Goal: Task Accomplishment & Management: Use online tool/utility

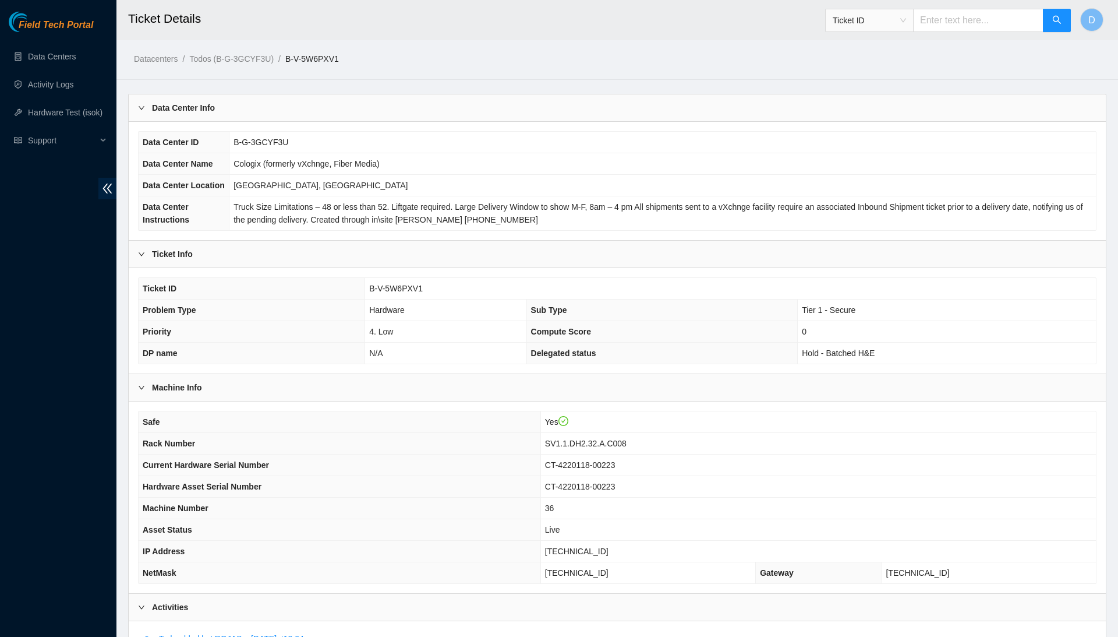
scroll to position [59, 0]
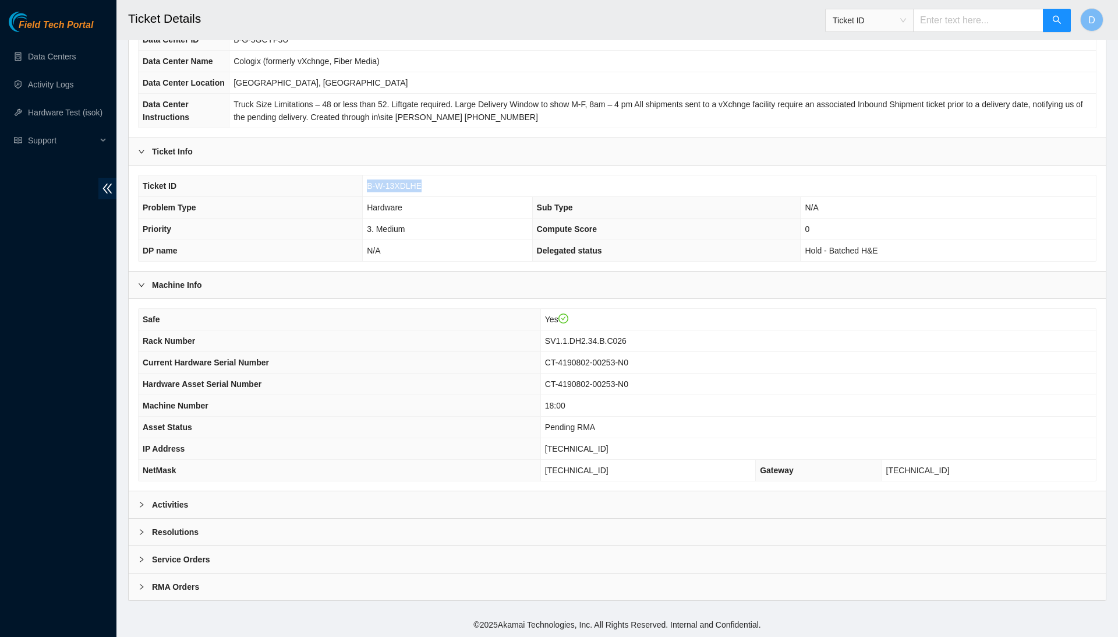
scroll to position [123, 0]
click at [334, 508] on div "Activities" at bounding box center [617, 504] width 977 height 27
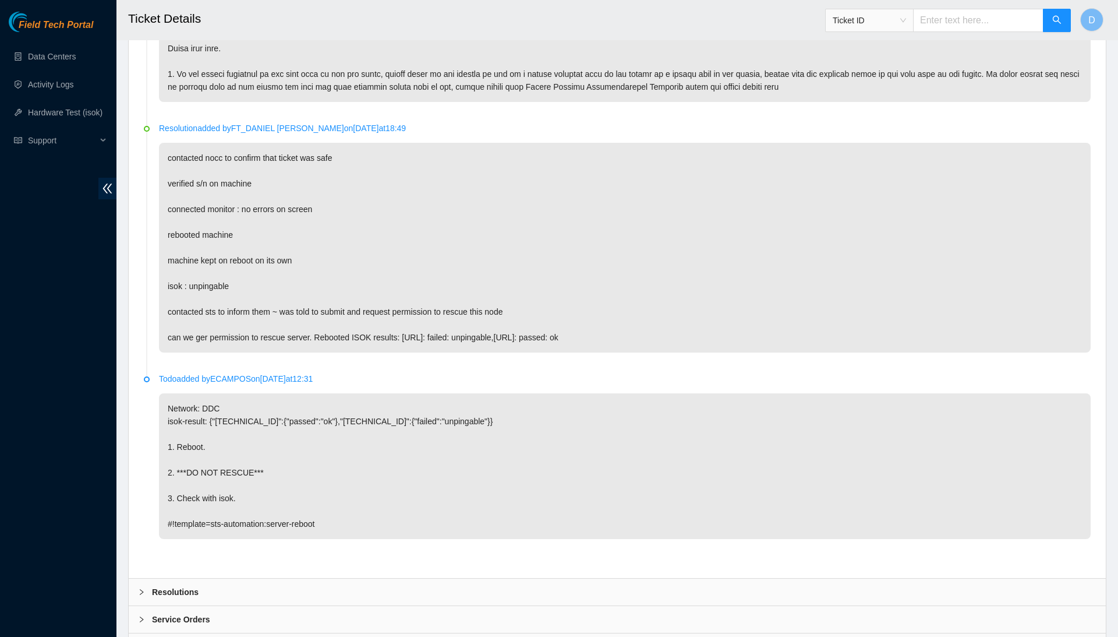
click at [306, 578] on div "Resolutions" at bounding box center [617, 591] width 977 height 27
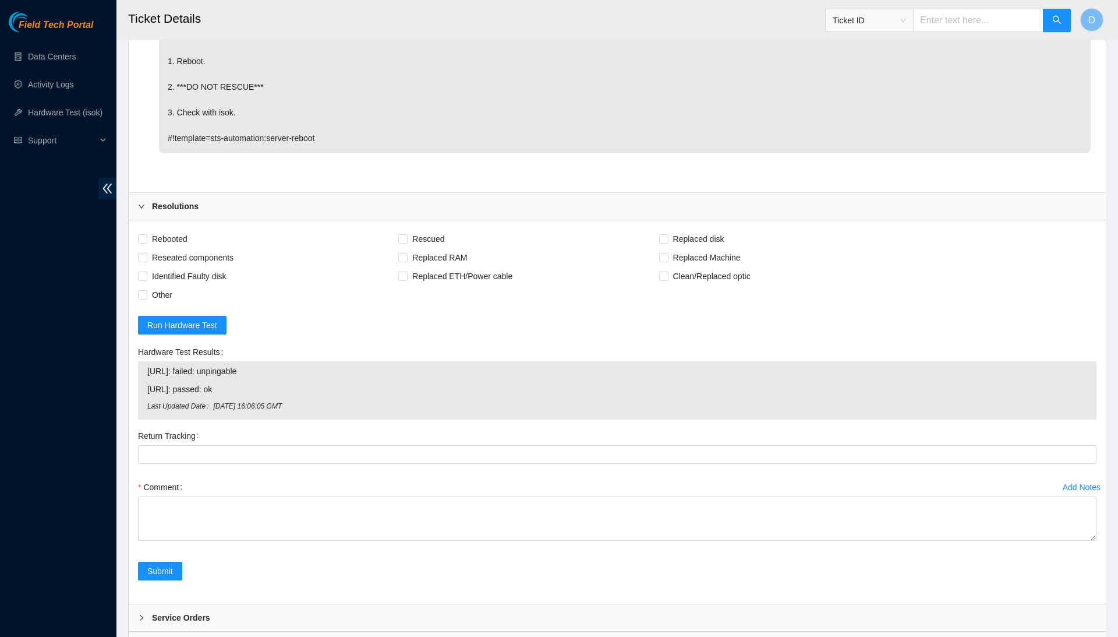
scroll to position [3428, 0]
click at [183, 231] on span "Rebooted" at bounding box center [169, 240] width 45 height 19
click at [146, 236] on input "Rebooted" at bounding box center [142, 240] width 8 height 8
checkbox input "true"
click at [204, 250] on span "Reseated components" at bounding box center [192, 259] width 91 height 19
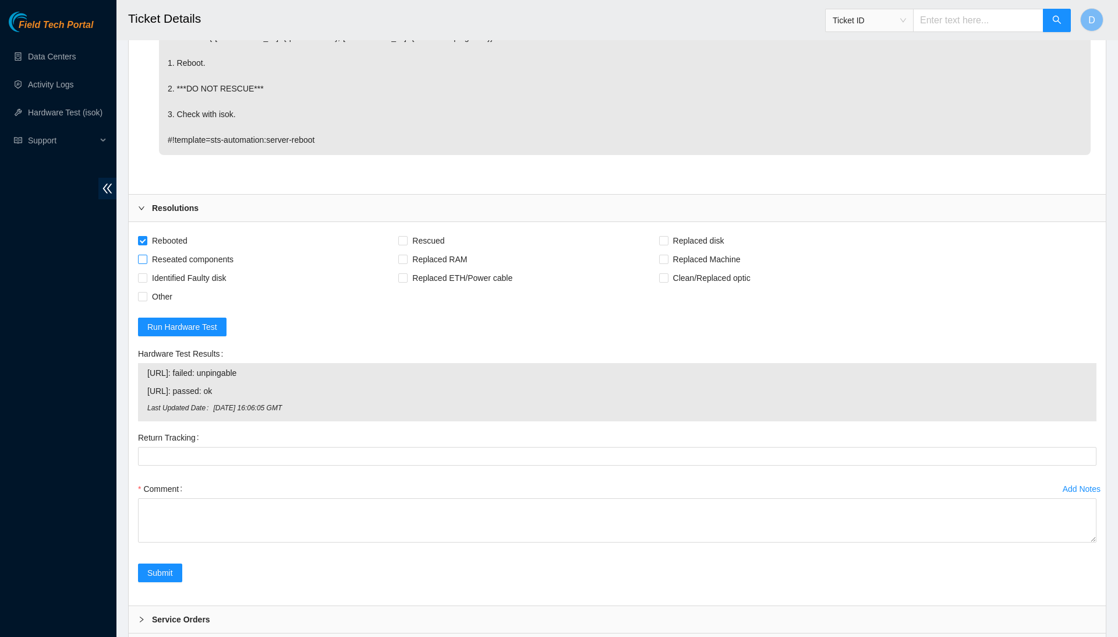
click at [146, 255] on input "Reseated components" at bounding box center [142, 259] width 8 height 8
checkbox input "true"
click at [443, 231] on span "Rescued" at bounding box center [428, 240] width 41 height 19
click at [407, 236] on input "Rescued" at bounding box center [402, 240] width 8 height 8
checkbox input "true"
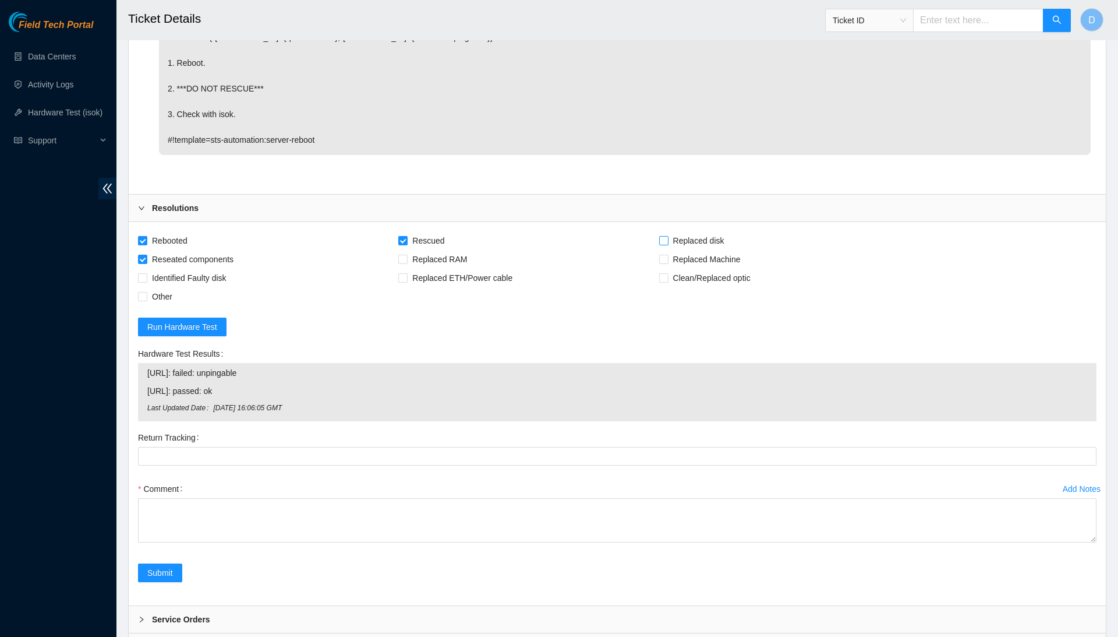
click at [729, 231] on span "Replaced disk" at bounding box center [699, 240] width 61 height 19
click at [668, 236] on input "Replaced disk" at bounding box center [663, 240] width 8 height 8
click at [729, 231] on span "Replaced disk" at bounding box center [699, 240] width 61 height 19
click at [668, 236] on input "Replaced disk" at bounding box center [663, 240] width 8 height 8
checkbox input "false"
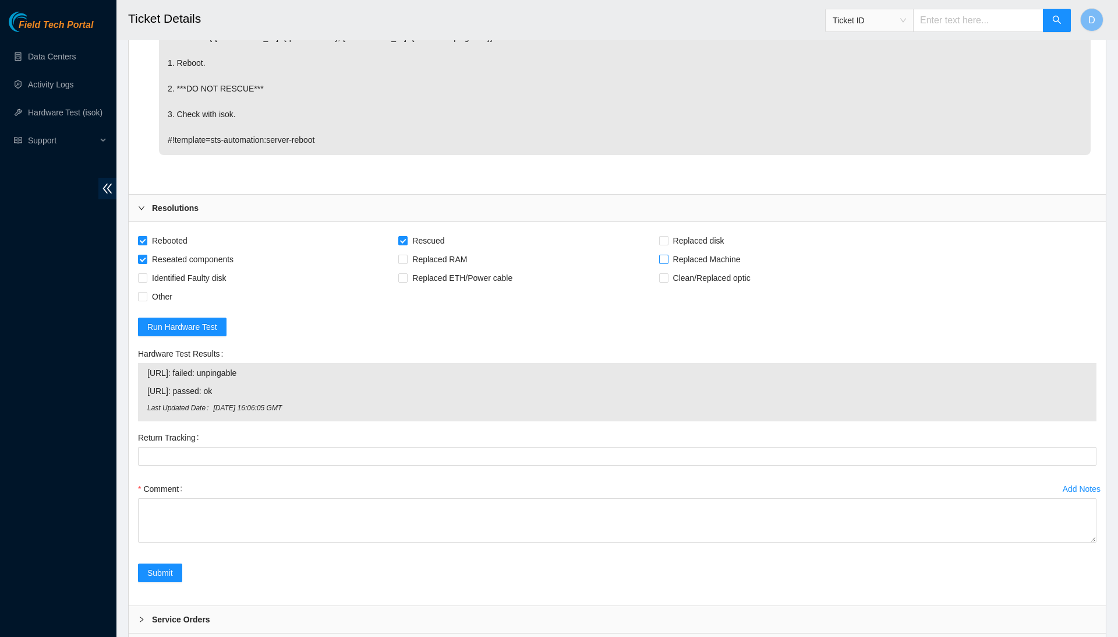
click at [734, 250] on span "Replaced Machine" at bounding box center [707, 259] width 77 height 19
click at [668, 255] on input "Replaced Machine" at bounding box center [663, 259] width 8 height 8
checkbox input "true"
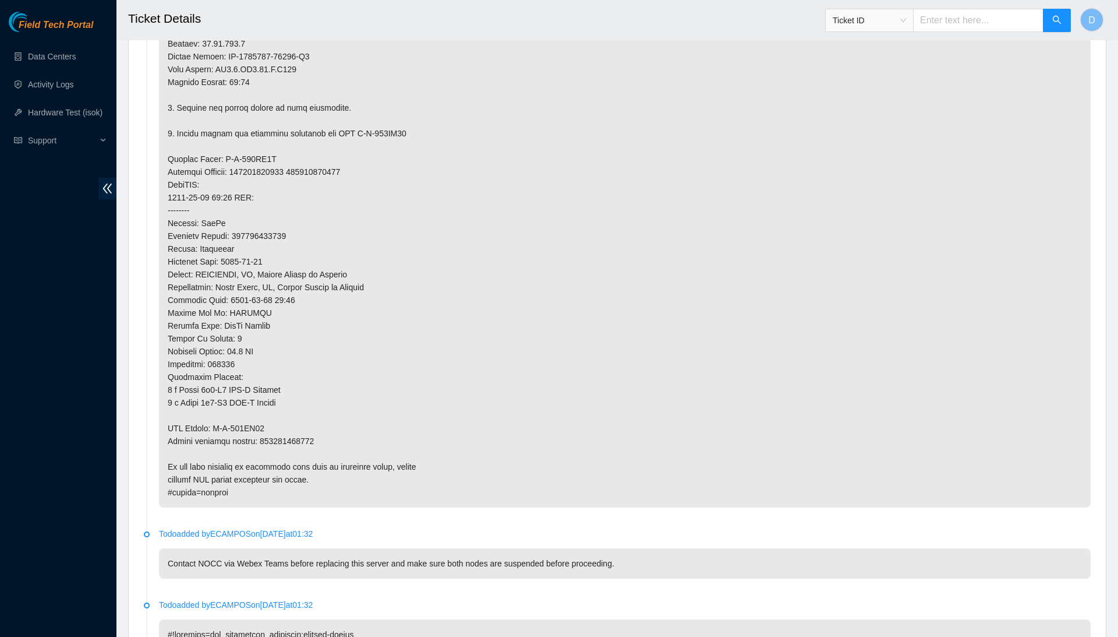
scroll to position [974, 0]
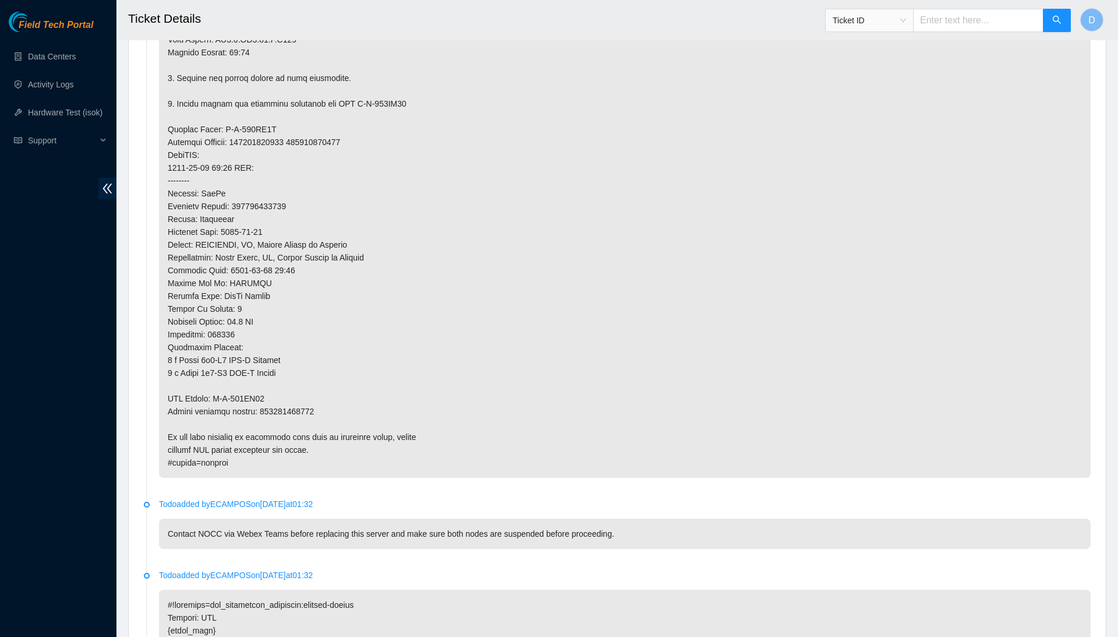
click at [294, 408] on p at bounding box center [625, 77] width 932 height 799
copy p "417328428126"
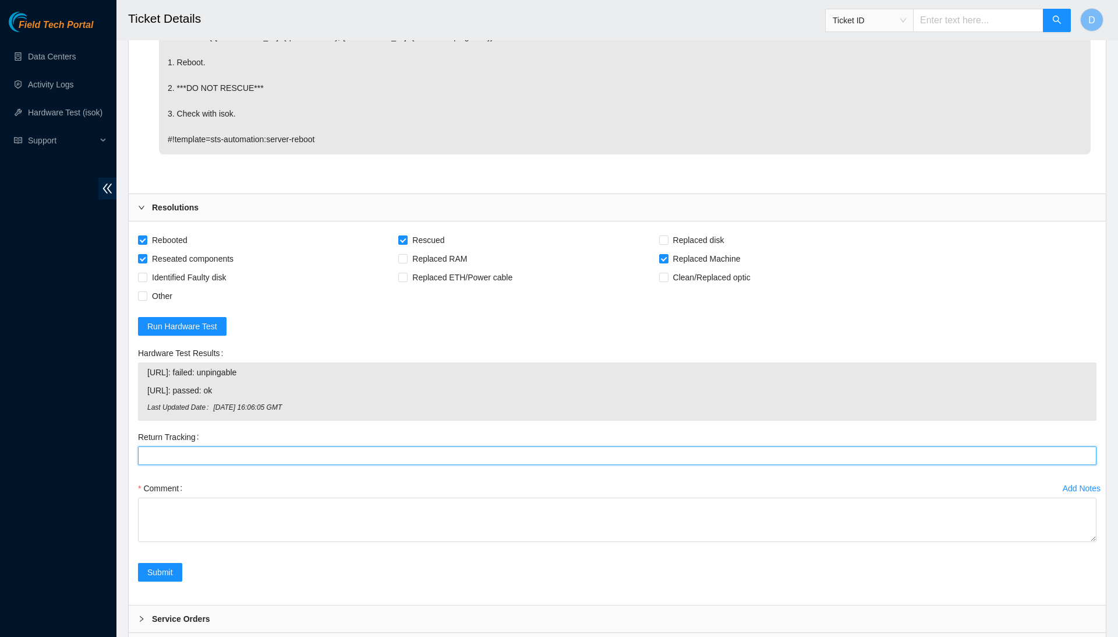
scroll to position [3428, 0]
click at [280, 447] on Tracking "Return Tracking" at bounding box center [617, 456] width 959 height 19
paste Tracking "417328428126"
click at [1066, 634] on textarea "Comment" at bounding box center [617, 598] width 959 height 200
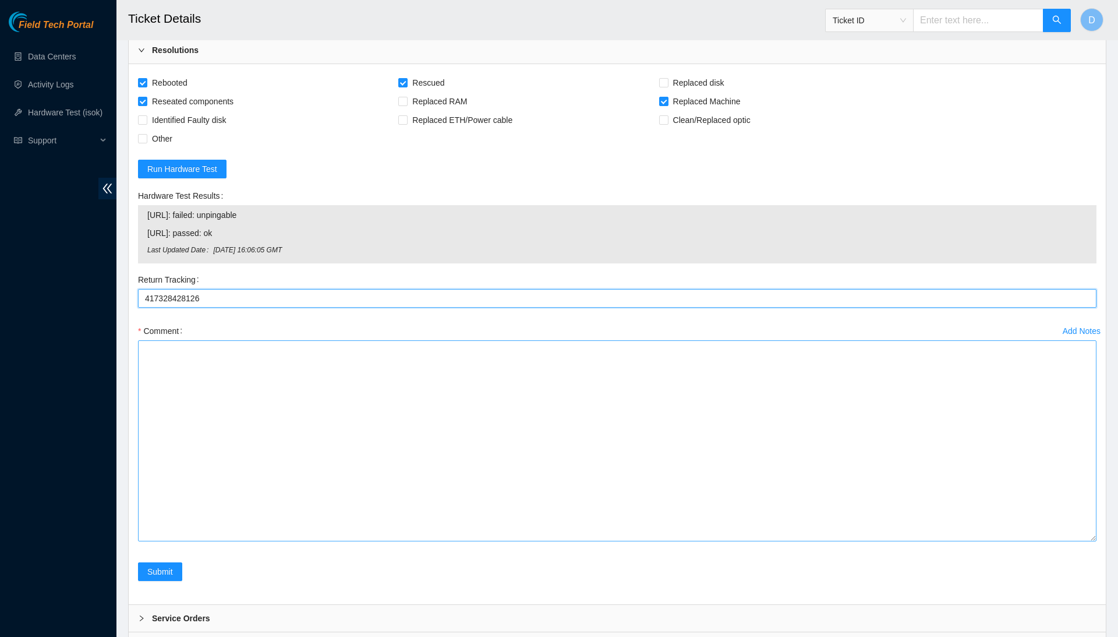
scroll to position [3585, 0]
type Tracking "417328428126"
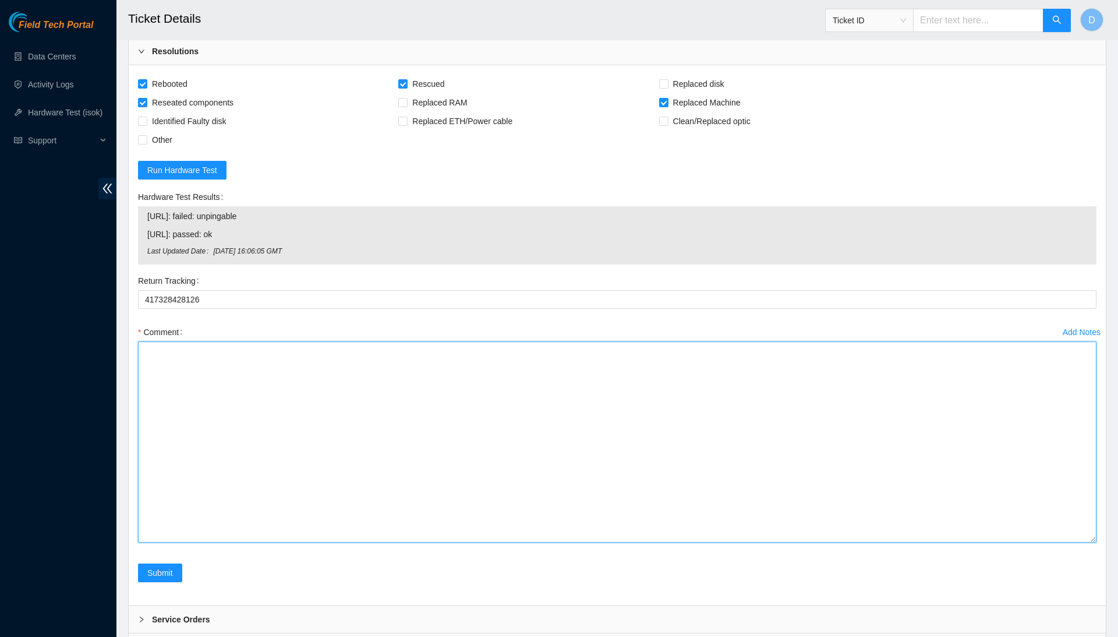
click at [418, 341] on textarea "Comment" at bounding box center [617, 441] width 959 height 201
type textarea "F"
click at [536, 341] on textarea "Confirmed with the NOCC to make sure the ticket was safe to be worked on. Safel…" at bounding box center [617, 441] width 959 height 201
click at [520, 341] on textarea "Confirmed with the NOCC to make sure the ticket was safe to be worked on. Conne…" at bounding box center [617, 441] width 959 height 201
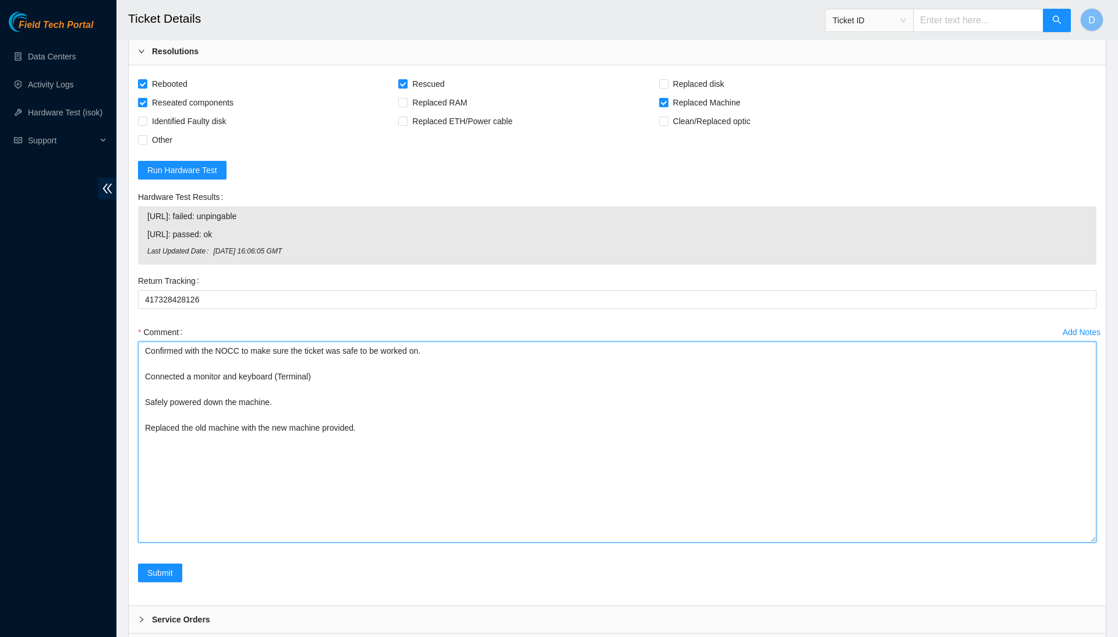
click at [280, 380] on textarea "Confirmed with the NOCC to make sure the ticket was safe to be worked on. Conne…" at bounding box center [617, 441] width 959 height 201
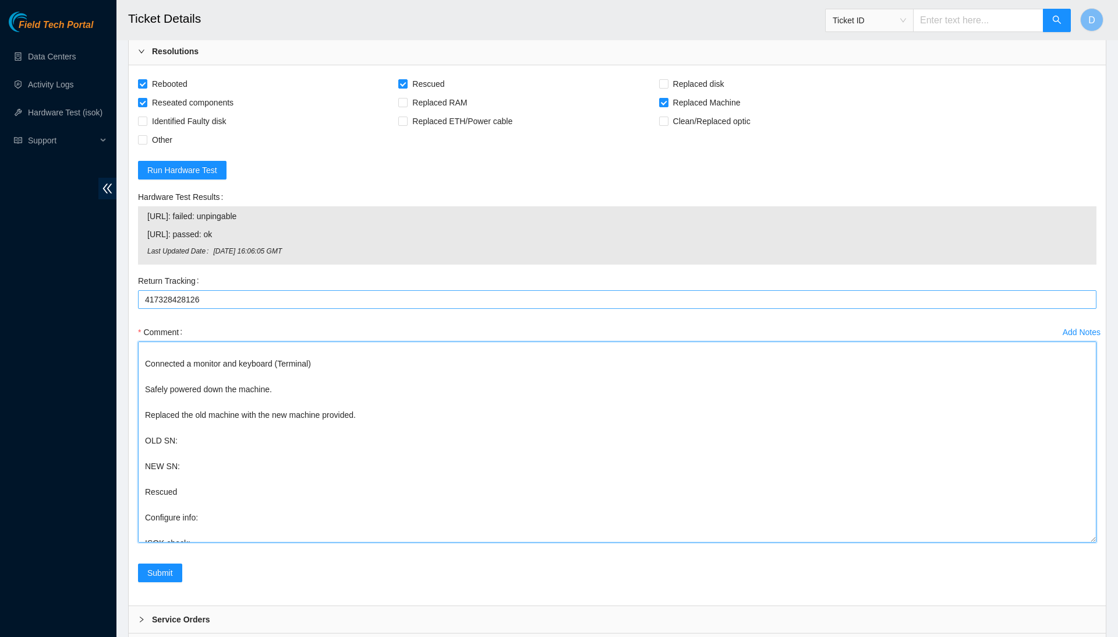
scroll to position [0, 0]
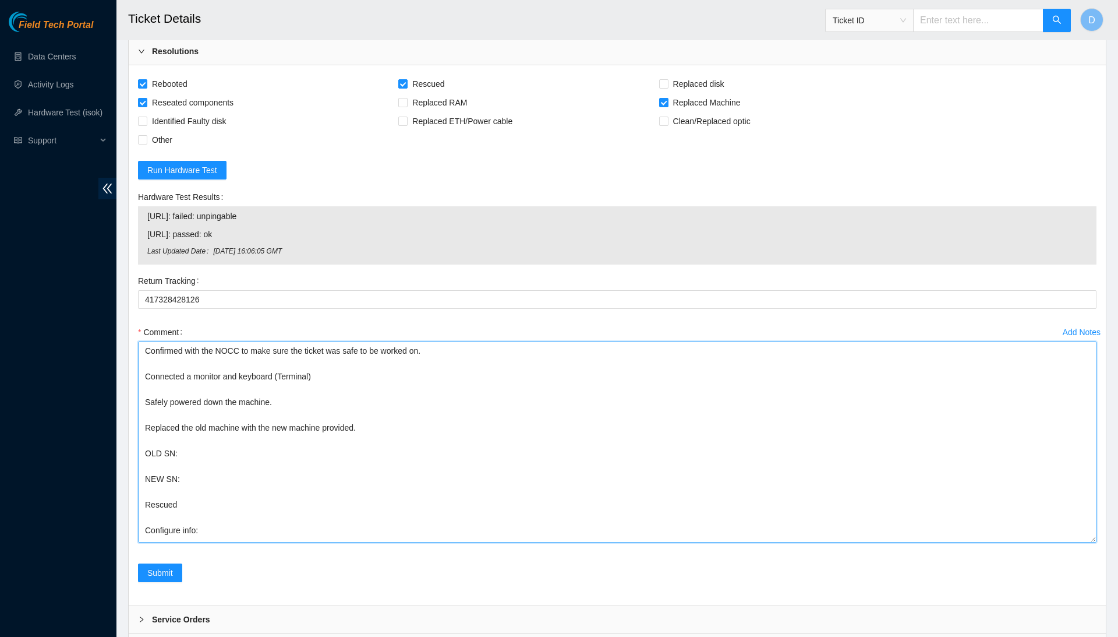
drag, startPoint x: 245, startPoint y: 476, endPoint x: 296, endPoint y: 197, distance: 283.8
click at [296, 197] on form "Rebooted Rescued Replaced disk Reseated components Replaced RAM Replaced Machin…" at bounding box center [617, 335] width 959 height 521
click at [474, 448] on textarea "Confirmed with the NOCC to make sure the ticket was safe to be worked on. Conne…" at bounding box center [617, 441] width 959 height 201
click at [490, 390] on textarea "Confirmed with the NOCC to make sure the ticket was safe to be worked on. Conne…" at bounding box center [617, 441] width 959 height 201
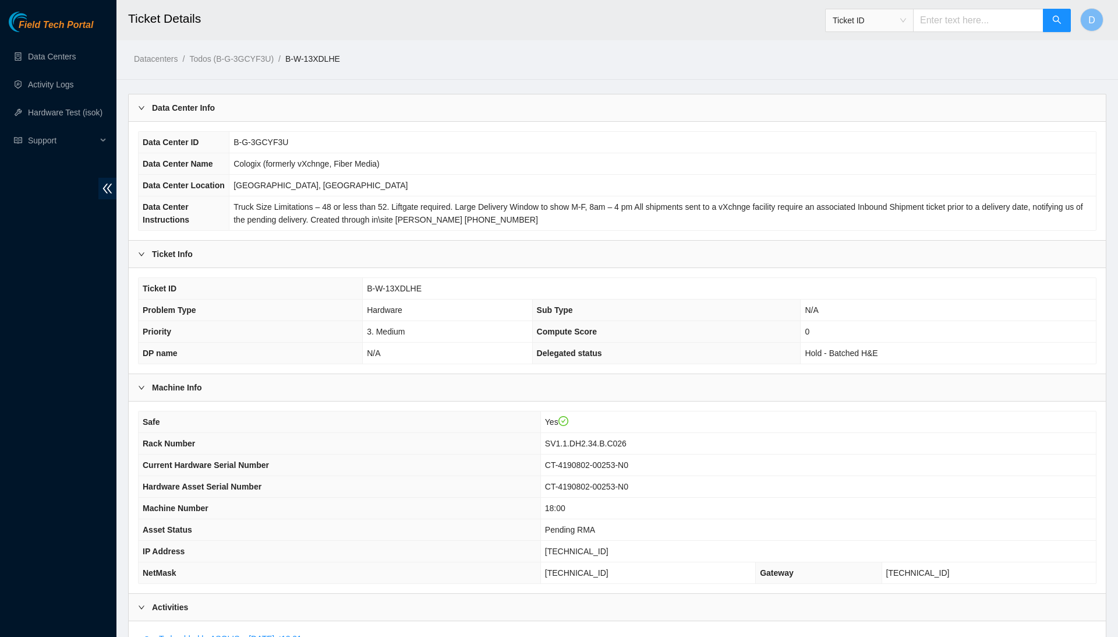
click at [627, 469] on span "CT-4190802-00253-N0" at bounding box center [586, 464] width 83 height 9
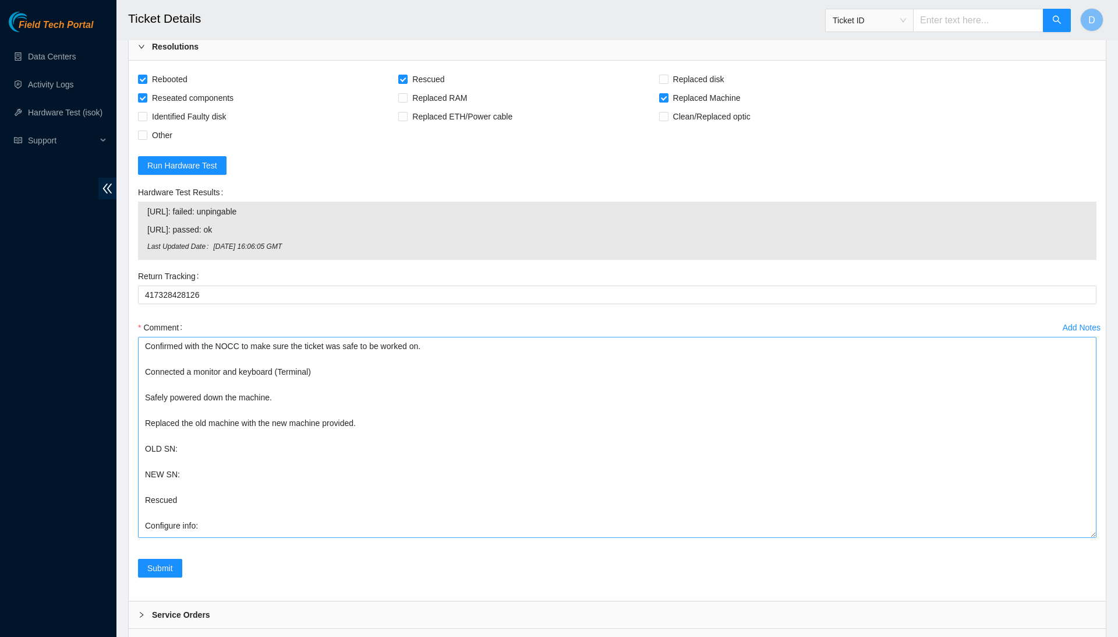
scroll to position [3585, 0]
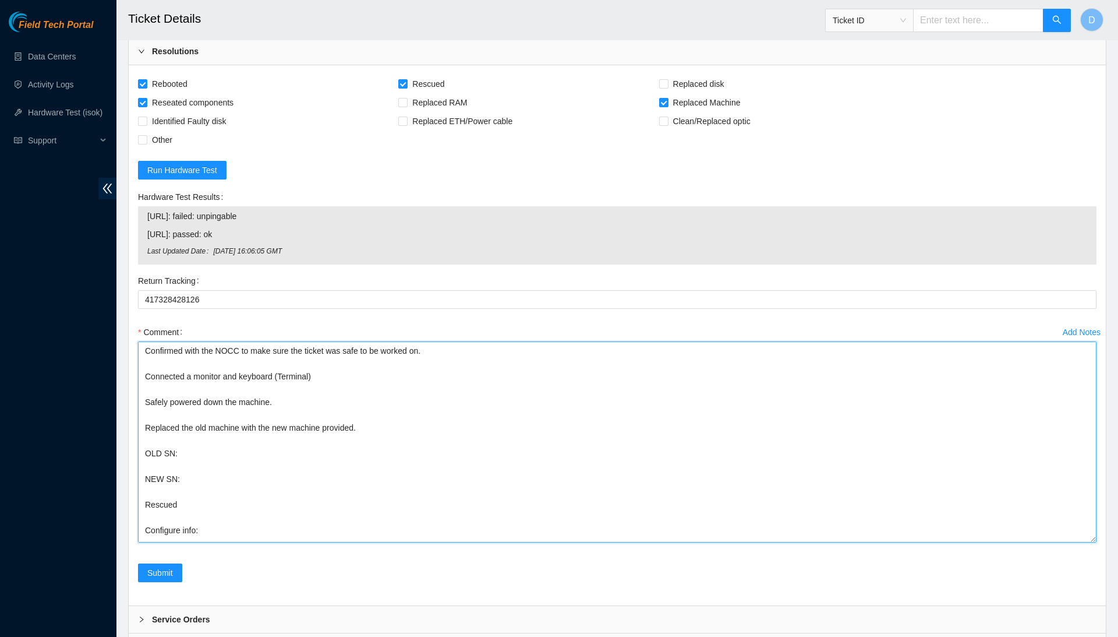
click at [284, 392] on textarea "Confirmed with the NOCC to make sure the ticket was safe to be worked on. Conne…" at bounding box center [617, 441] width 959 height 201
paste textarea "CT-4190802-00253-N0"
click at [220, 420] on textarea "Confirmed with the NOCC to make sure the ticket was safe to be worked on. Conne…" at bounding box center [617, 441] width 959 height 201
click at [227, 414] on textarea "Confirmed with the NOCC to make sure the ticket was safe to be worked on. Conne…" at bounding box center [617, 441] width 959 height 201
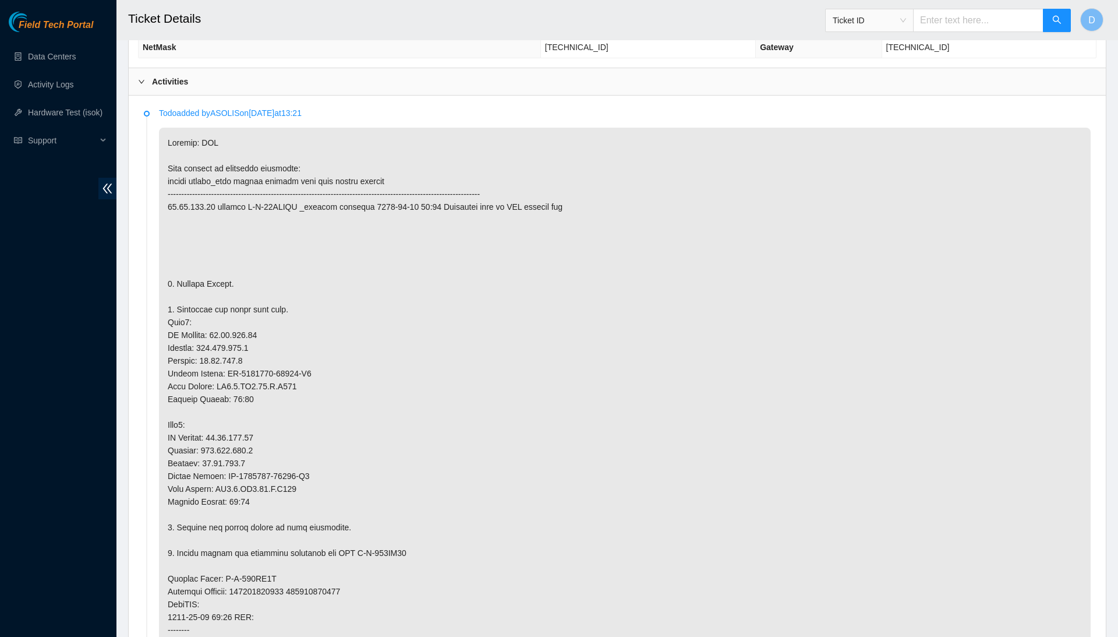
scroll to position [532, 0]
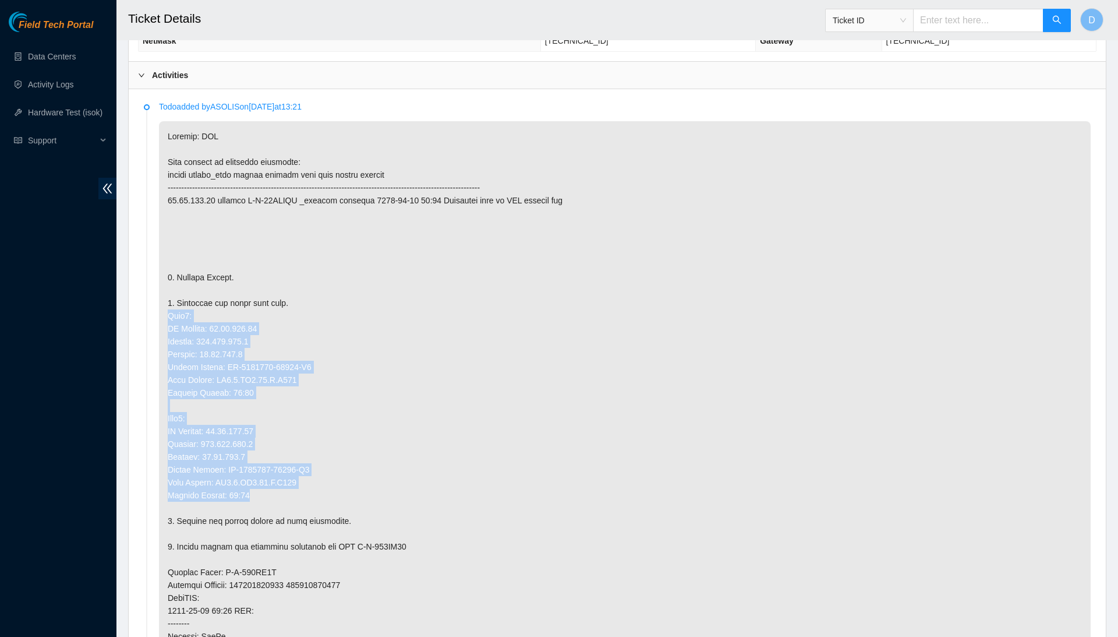
drag, startPoint x: 166, startPoint y: 329, endPoint x: 338, endPoint y: 504, distance: 245.1
click at [338, 504] on p at bounding box center [625, 520] width 932 height 799
copy p "Node0: IP Address: 23.40.191.38 Netmask: 255.255.255.0 Gateway: 23.40.191.1 Ser…"
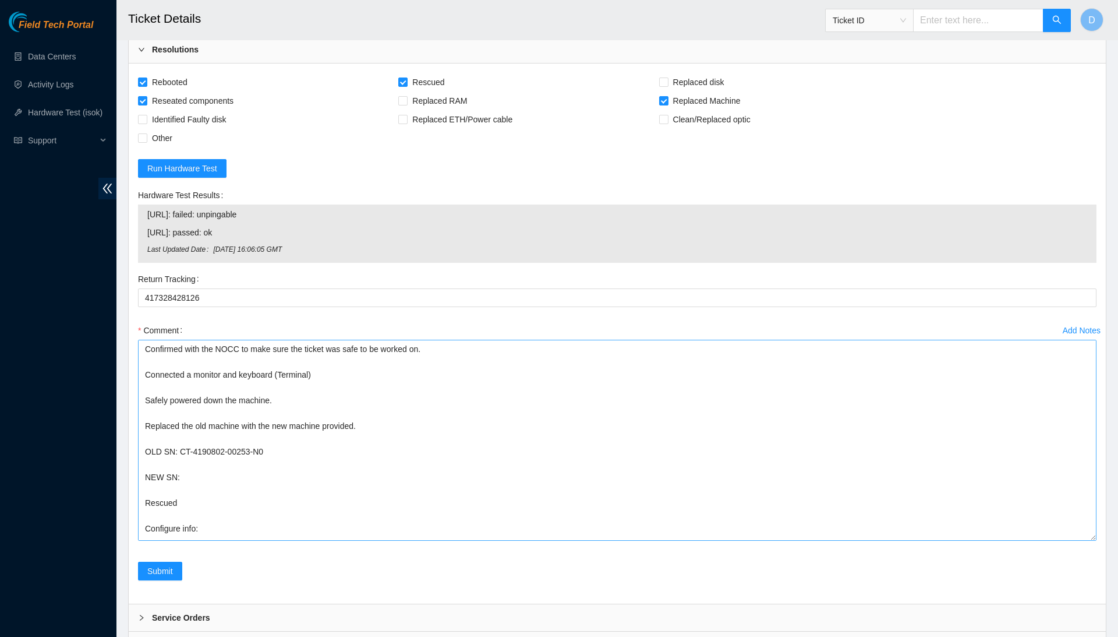
scroll to position [3585, 0]
click at [264, 470] on textarea "Confirmed with the NOCC to make sure the ticket was safe to be worked on. Conne…" at bounding box center [617, 441] width 959 height 201
paste textarea "Node0: IP Address: 23.40.191.38 Netmask: 255.255.255.0 Gateway: 23.40.191.1 Ser…"
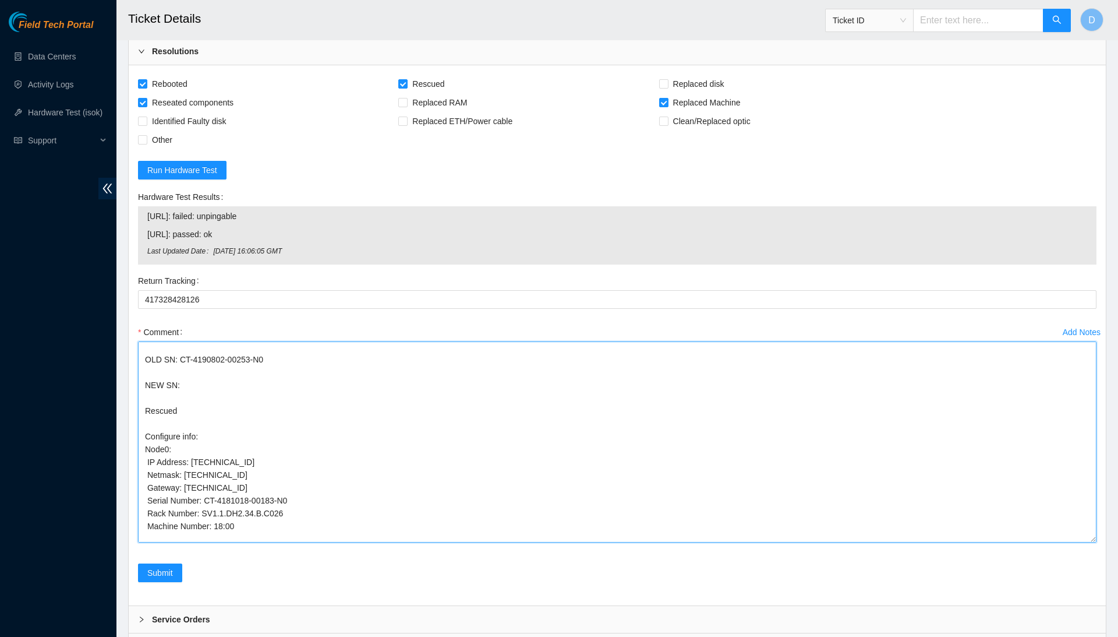
scroll to position [90, 0]
click at [262, 376] on textarea "Confirmed with the NOCC to make sure the ticket was safe to be worked on. Conne…" at bounding box center [617, 441] width 959 height 201
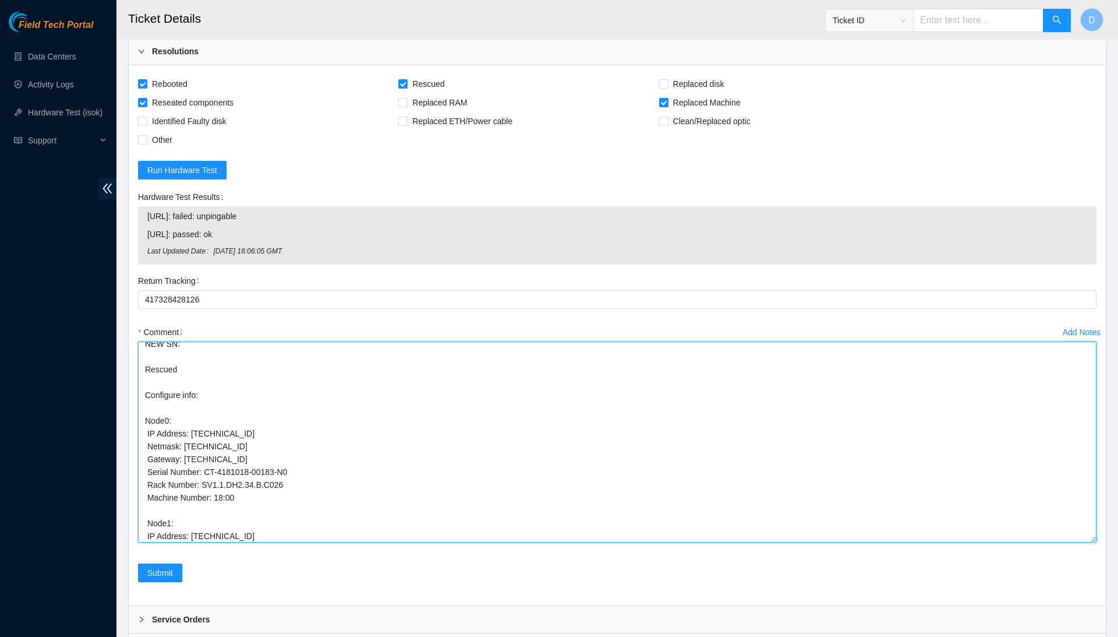
scroll to position [140, 0]
click at [264, 395] on textarea "Confirmed with the NOCC to make sure the ticket was safe to be worked on. Conne…" at bounding box center [617, 441] width 959 height 201
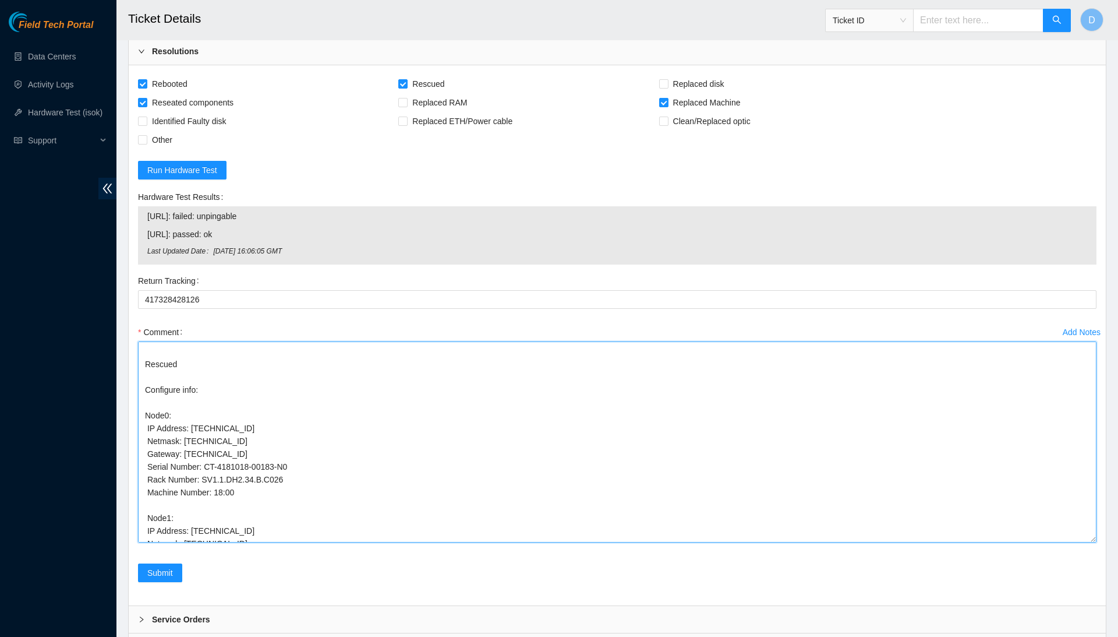
drag, startPoint x: 209, startPoint y: 397, endPoint x: 327, endPoint y: 397, distance: 118.2
click at [327, 397] on textarea "Confirmed with the NOCC to make sure the ticket was safe to be worked on. Conne…" at bounding box center [617, 441] width 959 height 201
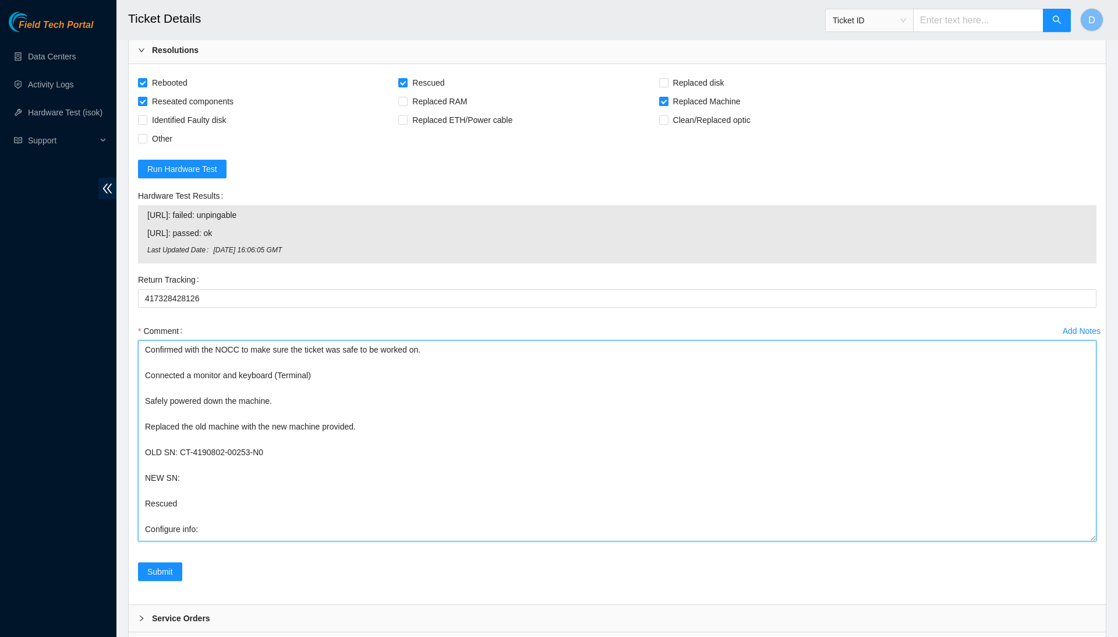
scroll to position [3585, 0]
click at [347, 415] on textarea "Confirmed with the NOCC to make sure the ticket was safe to be worked on. Conne…" at bounding box center [617, 441] width 959 height 201
paste textarea "CT-4181018-00183-N0"
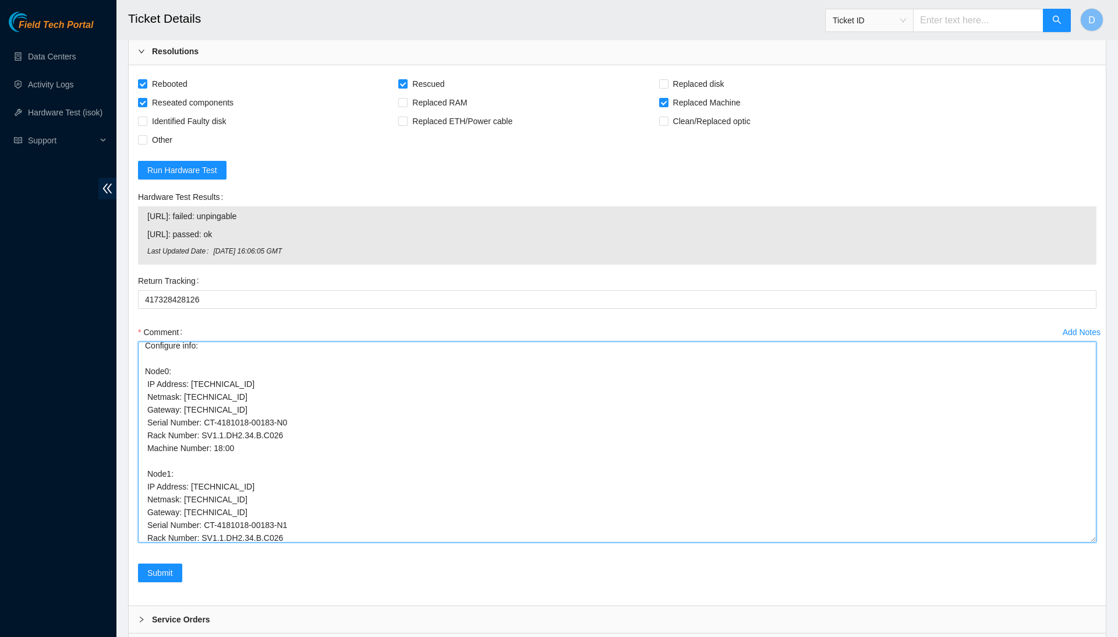
scroll to position [182, 0]
click at [231, 341] on textarea "Confirmed with the NOCC to make sure the ticket was safe to be worked on. Conne…" at bounding box center [617, 441] width 959 height 201
click at [229, 341] on textarea "Confirmed with the NOCC to make sure the ticket was safe to be worked on. Conne…" at bounding box center [617, 441] width 959 height 201
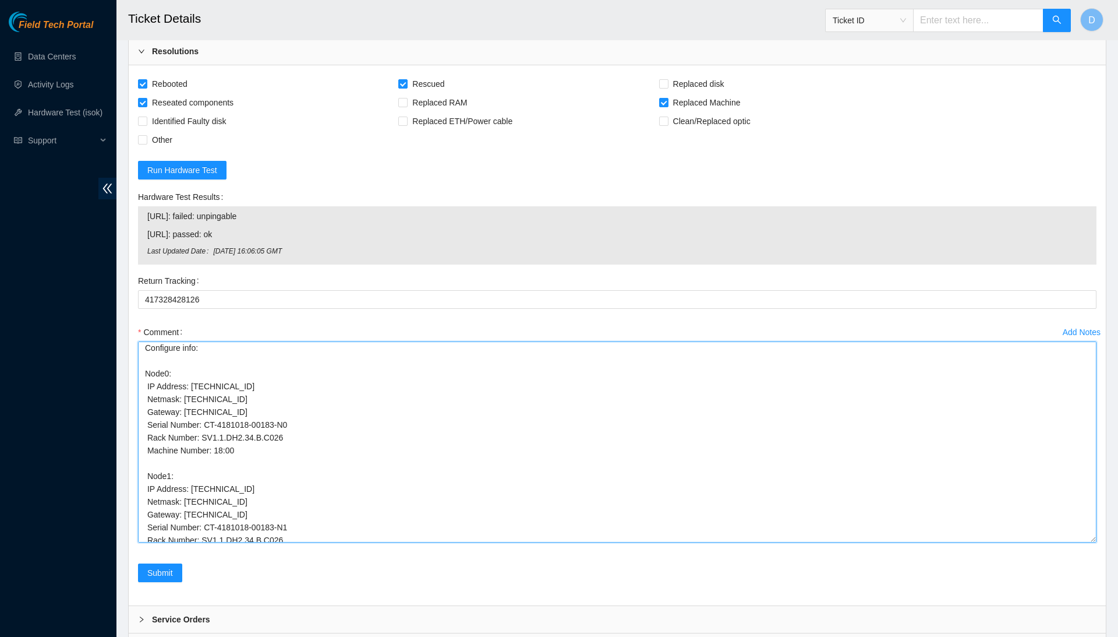
click at [266, 369] on textarea "Confirmed with the NOCC to make sure the ticket was safe to be worked on. Conne…" at bounding box center [617, 441] width 959 height 201
click at [221, 370] on textarea "Confirmed with the NOCC to make sure the ticket was safe to be worked on. Conne…" at bounding box center [617, 441] width 959 height 201
drag, startPoint x: 203, startPoint y: 366, endPoint x: 305, endPoint y: 376, distance: 102.9
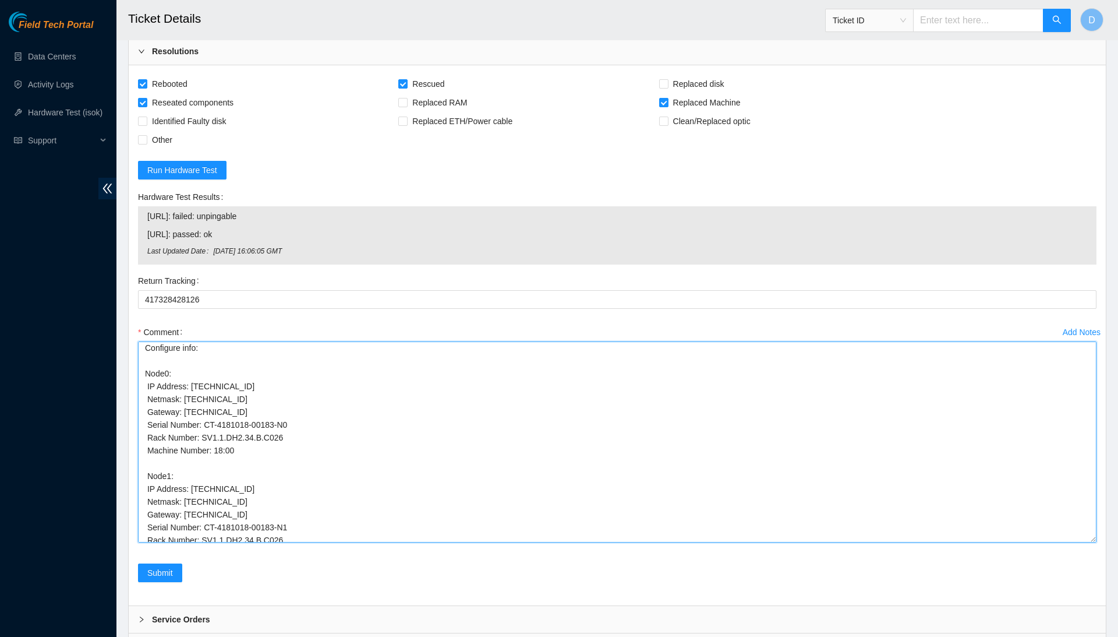
click at [305, 376] on textarea "Confirmed with the NOCC to make sure the ticket was safe to be worked on. Conne…" at bounding box center [617, 441] width 959 height 201
click at [294, 386] on textarea "Confirmed with the NOCC to make sure the ticket was safe to be worked on. Conne…" at bounding box center [617, 441] width 959 height 201
drag, startPoint x: 206, startPoint y: 369, endPoint x: 301, endPoint y: 364, distance: 95.1
click at [301, 364] on textarea "Confirmed with the NOCC to make sure the ticket was safe to be worked on. Conne…" at bounding box center [617, 441] width 959 height 201
click at [238, 418] on textarea "Confirmed with the NOCC to make sure the ticket was safe to be worked on. Conne…" at bounding box center [617, 441] width 959 height 201
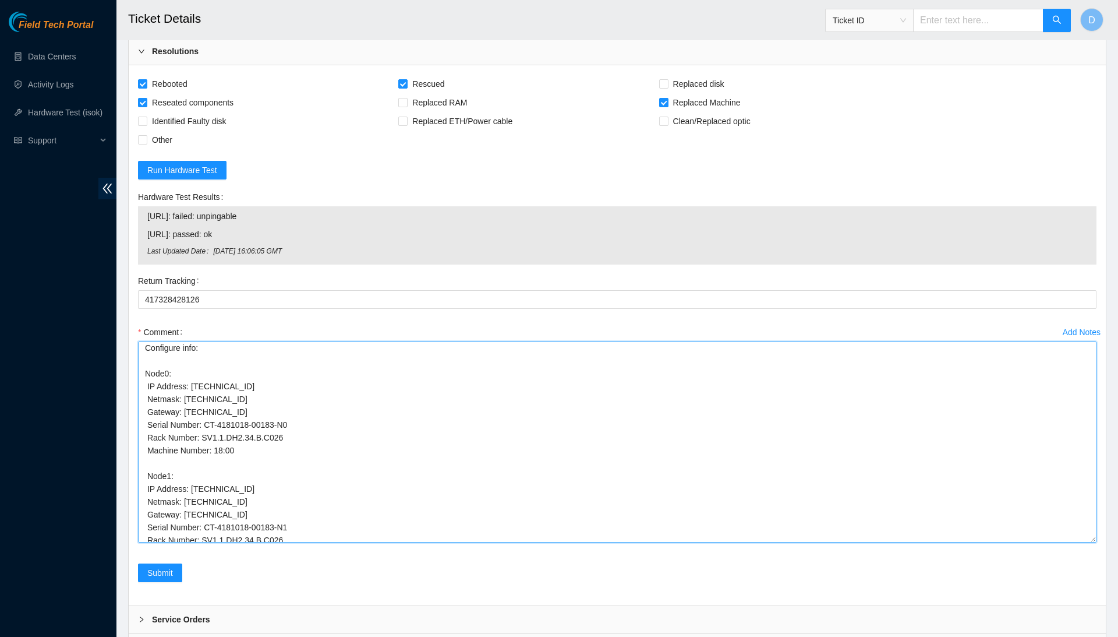
click at [238, 418] on textarea "Confirmed with the NOCC to make sure the ticket was safe to be worked on. Conne…" at bounding box center [617, 441] width 959 height 201
click at [232, 436] on textarea "Confirmed with the NOCC to make sure the ticket was safe to be worked on. Conne…" at bounding box center [617, 441] width 959 height 201
click at [224, 434] on textarea "Confirmed with the NOCC to make sure the ticket was safe to be worked on. Conne…" at bounding box center [617, 441] width 959 height 201
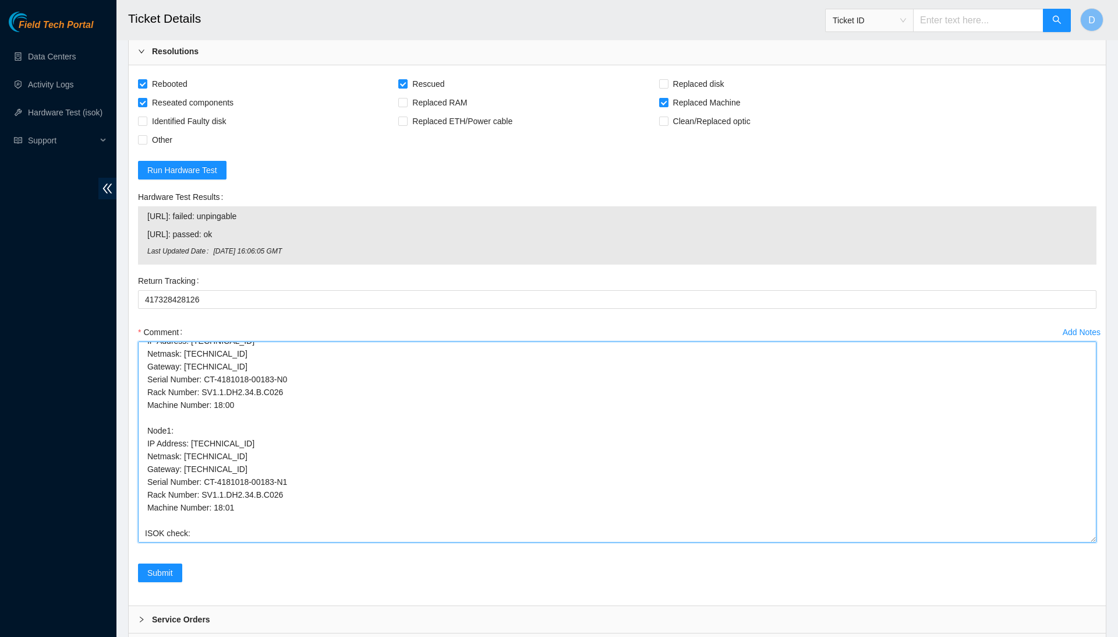
scroll to position [227, 0]
click at [269, 420] on textarea "Confirmed with the NOCC to make sure the ticket was safe to be worked on. Conne…" at bounding box center [617, 441] width 959 height 201
click at [269, 421] on textarea "Confirmed with the NOCC to make sure the ticket was safe to be worked on. Conne…" at bounding box center [617, 441] width 959 height 201
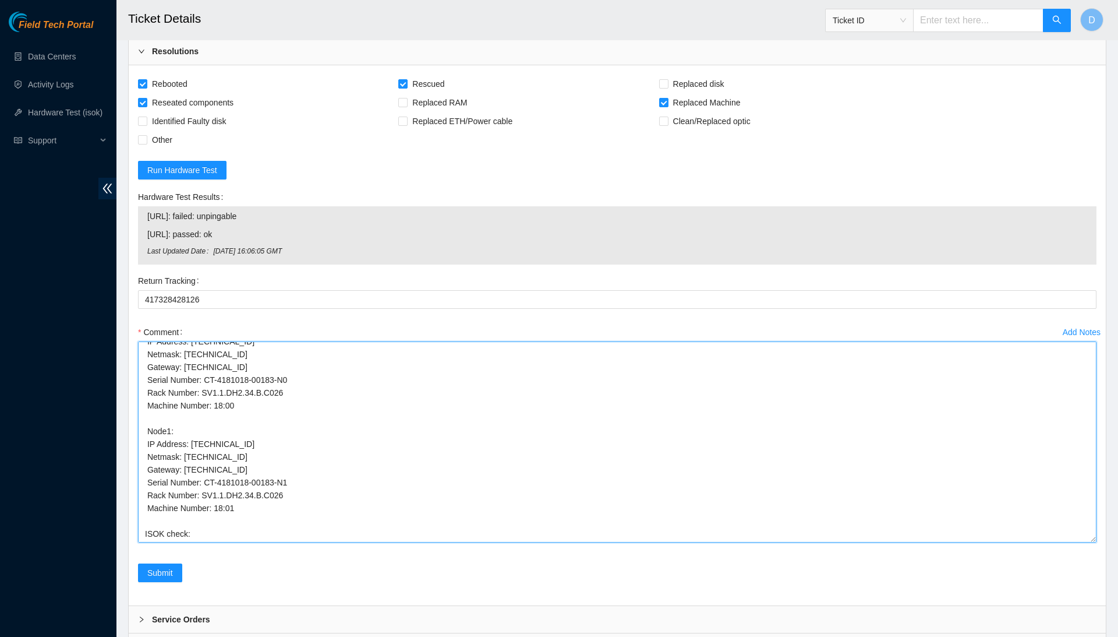
drag, startPoint x: 204, startPoint y: 421, endPoint x: 310, endPoint y: 423, distance: 106.6
click at [310, 423] on textarea "Confirmed with the NOCC to make sure the ticket was safe to be worked on. Conne…" at bounding box center [617, 441] width 959 height 201
click at [225, 372] on textarea "Confirmed with the NOCC to make sure the ticket was safe to be worked on. Conne…" at bounding box center [617, 441] width 959 height 201
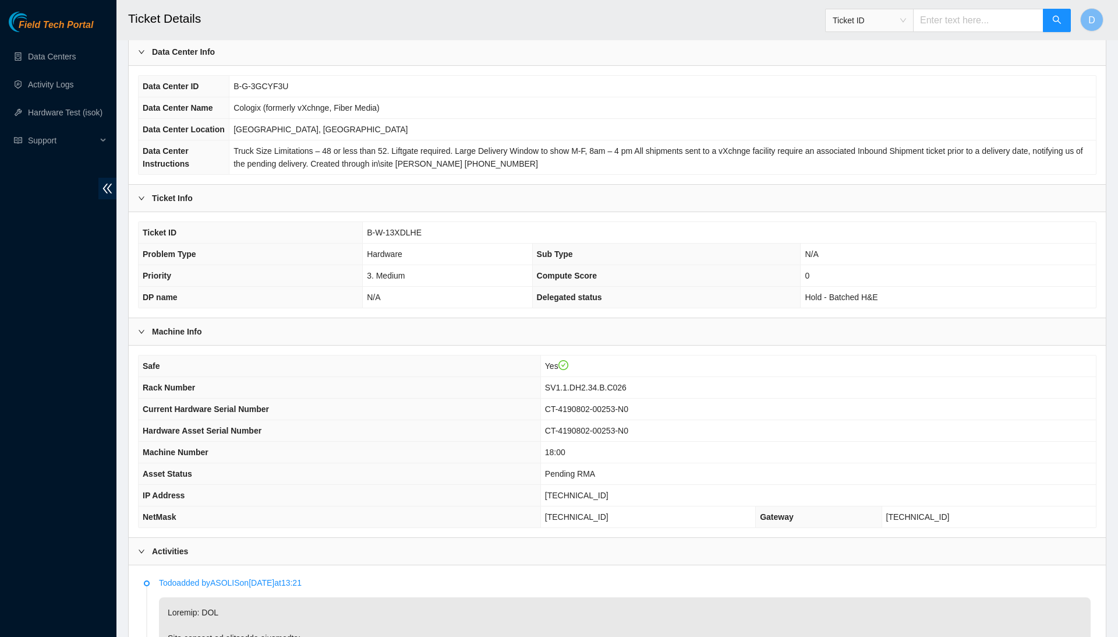
scroll to position [57, 0]
click at [398, 242] on td "B-W-13XDLHE" at bounding box center [729, 232] width 733 height 22
click at [398, 236] on span "B-W-13XDLHE" at bounding box center [394, 231] width 55 height 9
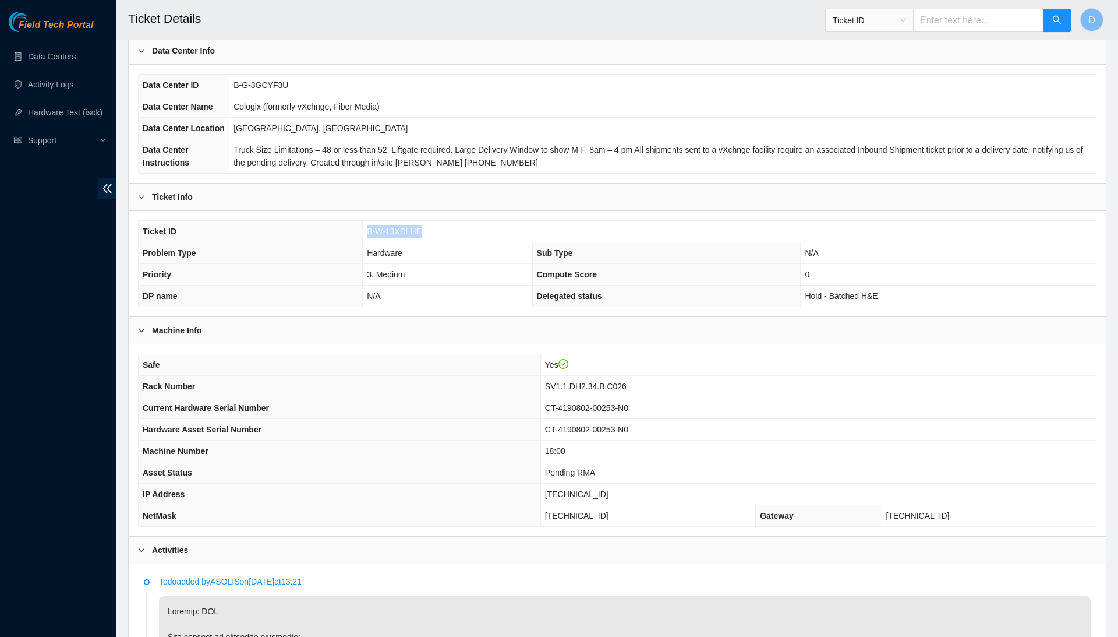
click at [398, 236] on span "B-W-13XDLHE" at bounding box center [394, 231] width 55 height 9
copy span "B-W-13XDLHE"
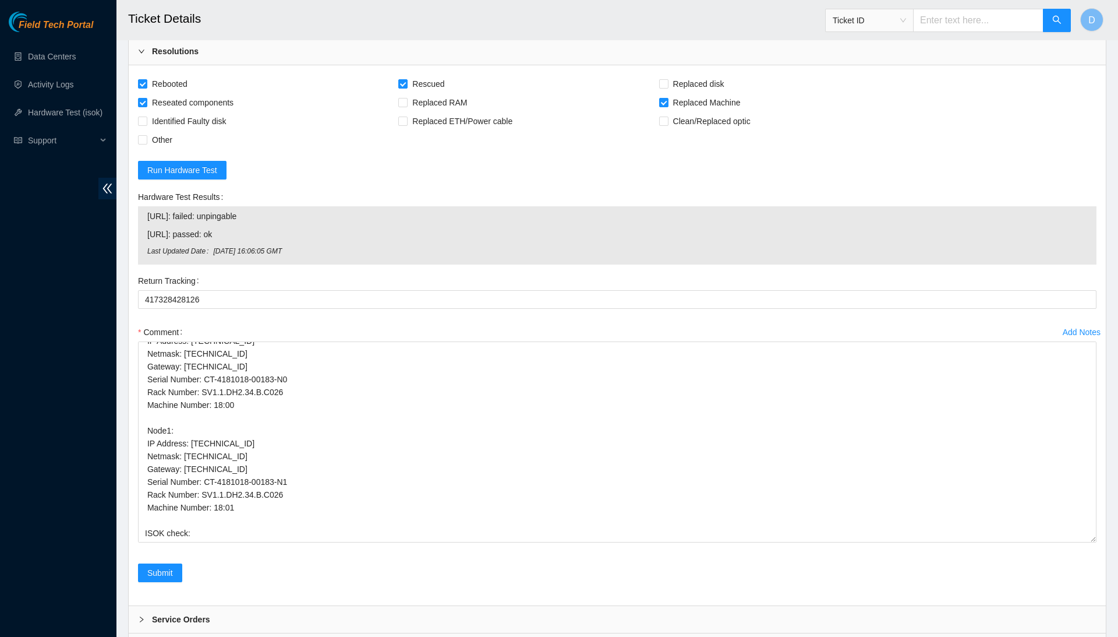
scroll to position [227, 0]
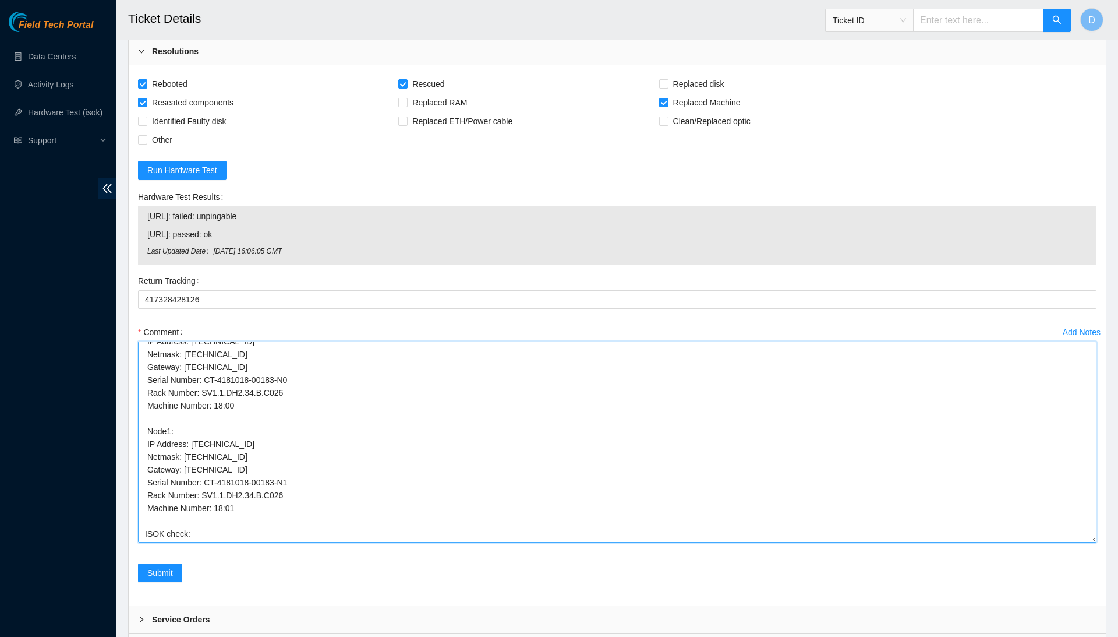
click at [229, 458] on textarea "Confirmed with the NOCC to make sure the ticket was safe to be worked on. Conne…" at bounding box center [617, 441] width 959 height 201
click at [315, 458] on textarea "Confirmed with the NOCC to make sure the ticket was safe to be worked on. Conne…" at bounding box center [617, 441] width 959 height 201
click at [348, 456] on textarea "Confirmed with the NOCC to make sure the ticket was safe to be worked on. Conne…" at bounding box center [617, 441] width 959 height 201
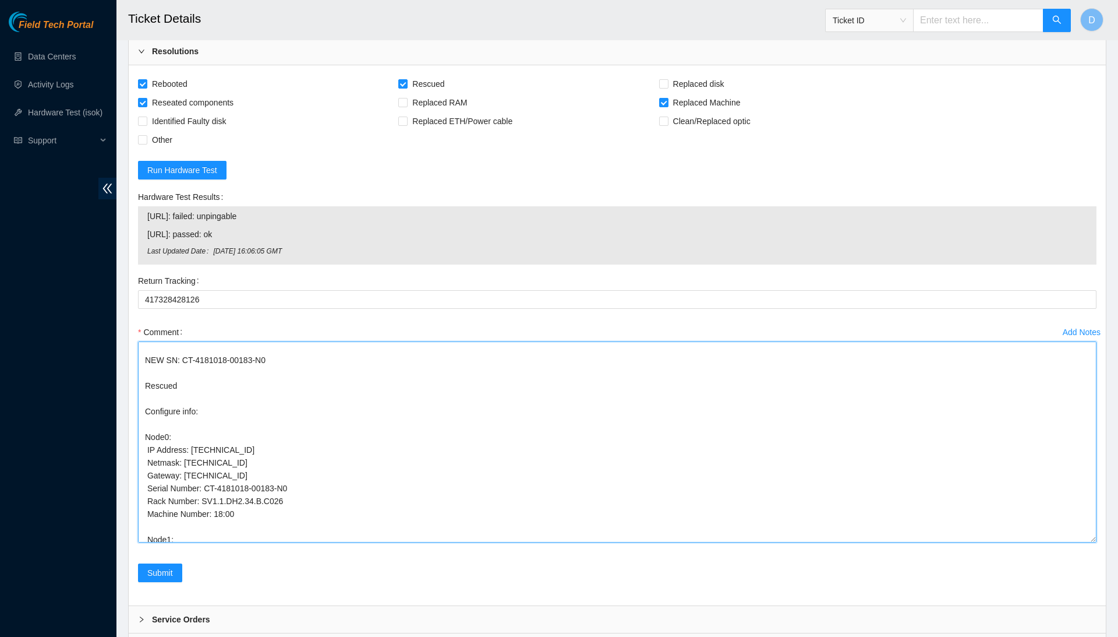
scroll to position [0, 0]
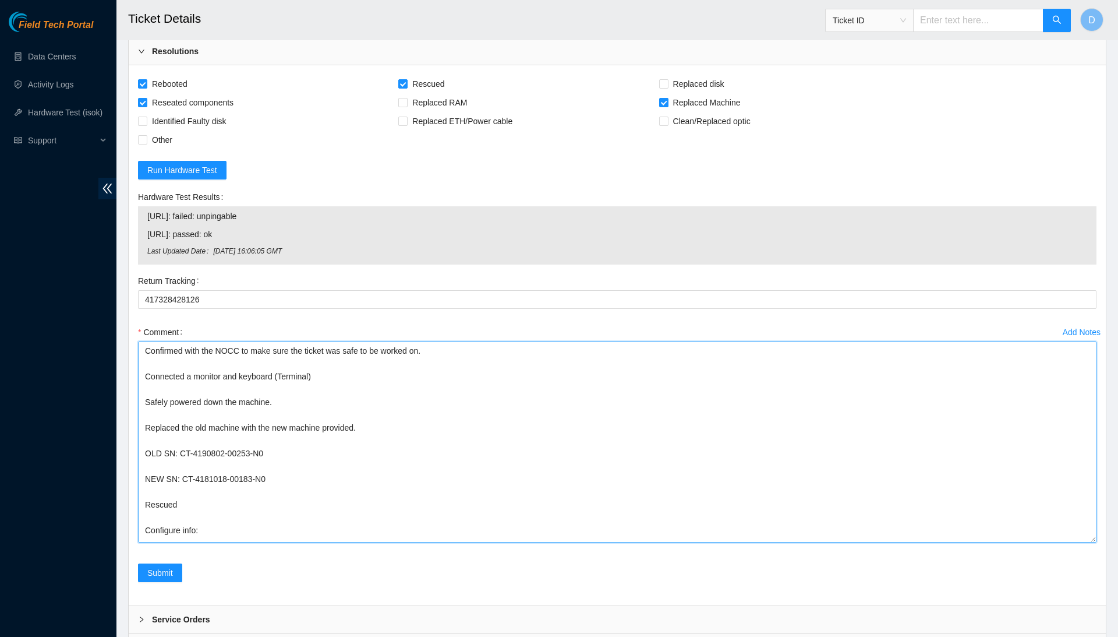
drag, startPoint x: 367, startPoint y: 462, endPoint x: 249, endPoint y: 169, distance: 315.7
click at [249, 169] on form "Rebooted Rescued Replaced disk Reseated components Replaced RAM Replaced Machin…" at bounding box center [617, 335] width 959 height 521
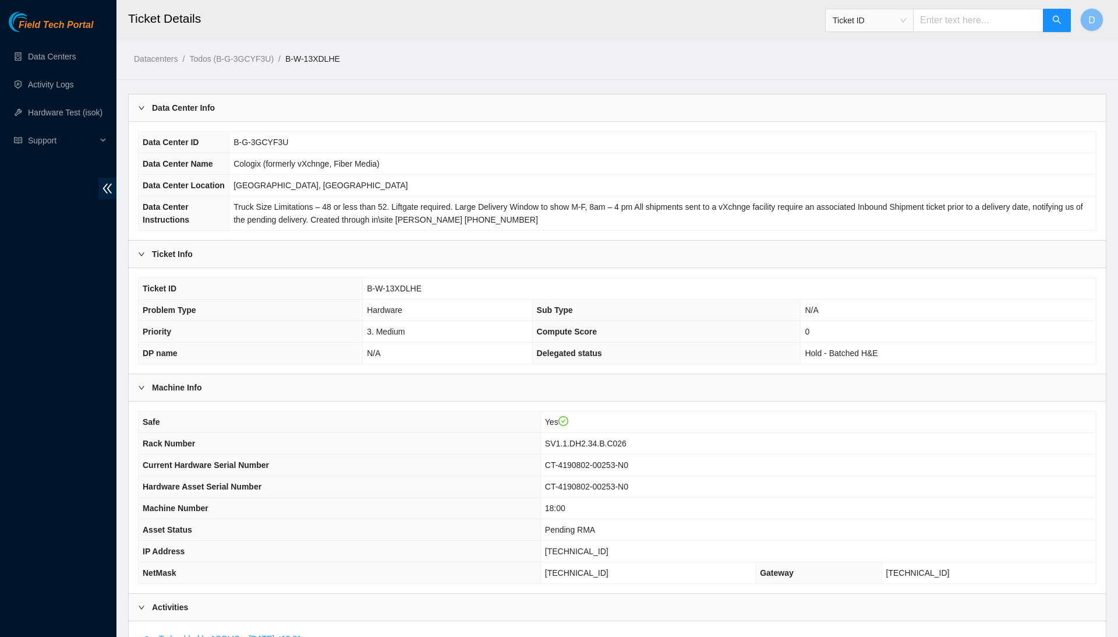
scroll to position [41, 0]
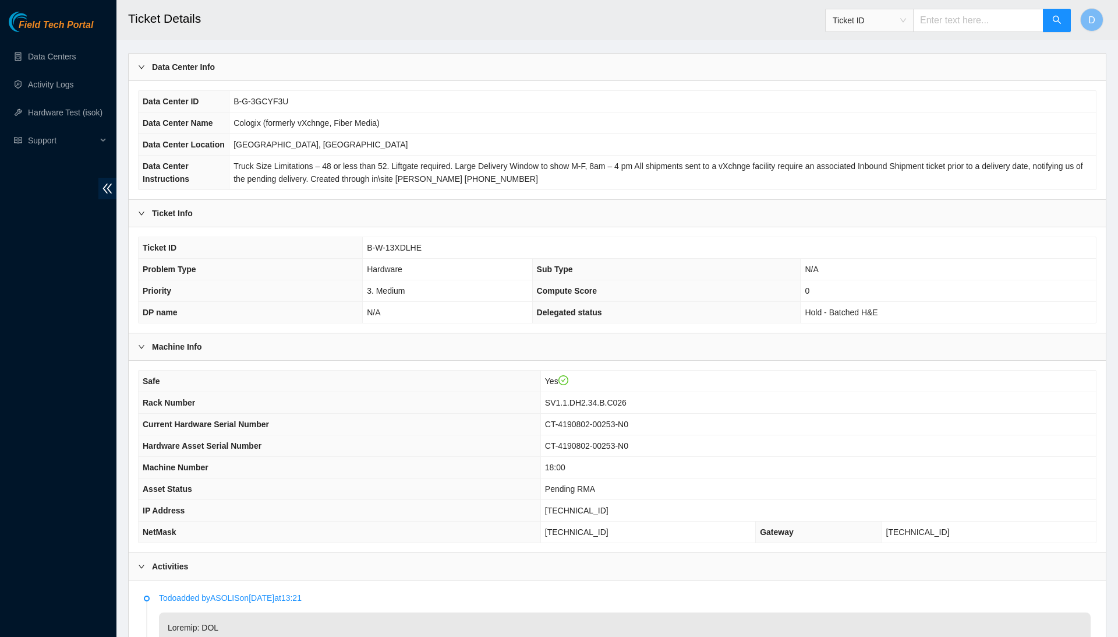
type textarea "Confirmed with the NOCC to make sure the ticket was safe to be worked on. Conne…"
click at [418, 252] on span "B-W-13XDLHE" at bounding box center [394, 247] width 55 height 9
copy span "B-W-13XDLHE"
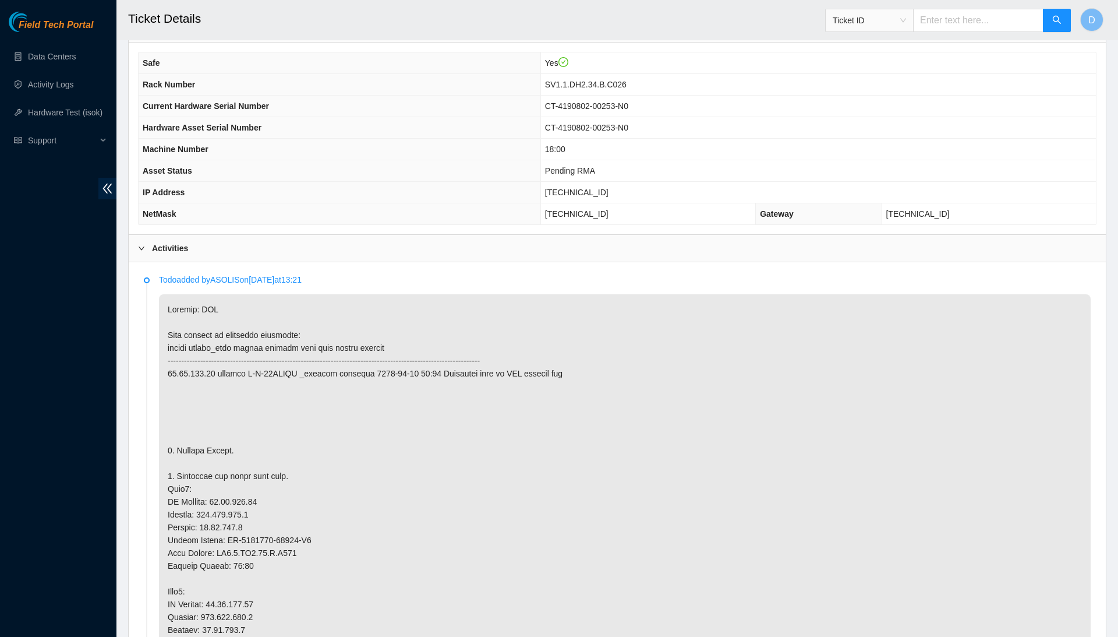
scroll to position [357, 0]
click at [608, 199] on span "[TECHNICAL_ID]" at bounding box center [576, 193] width 63 height 9
copy span "[TECHNICAL_ID]"
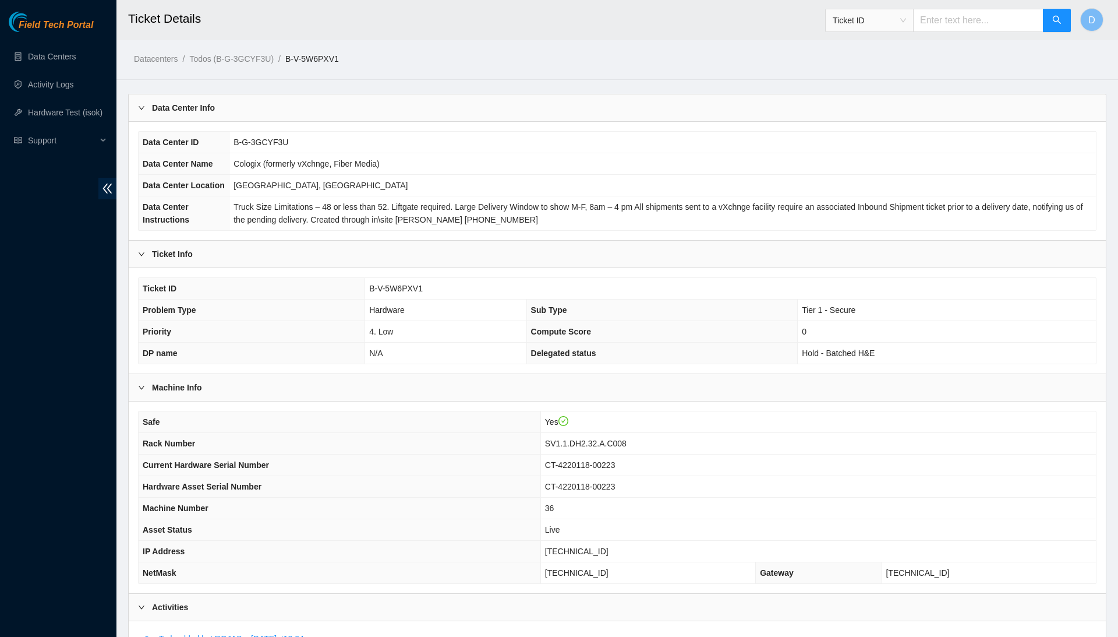
click at [544, 2] on h2 "Ticket Details" at bounding box center [511, 18] width 767 height 37
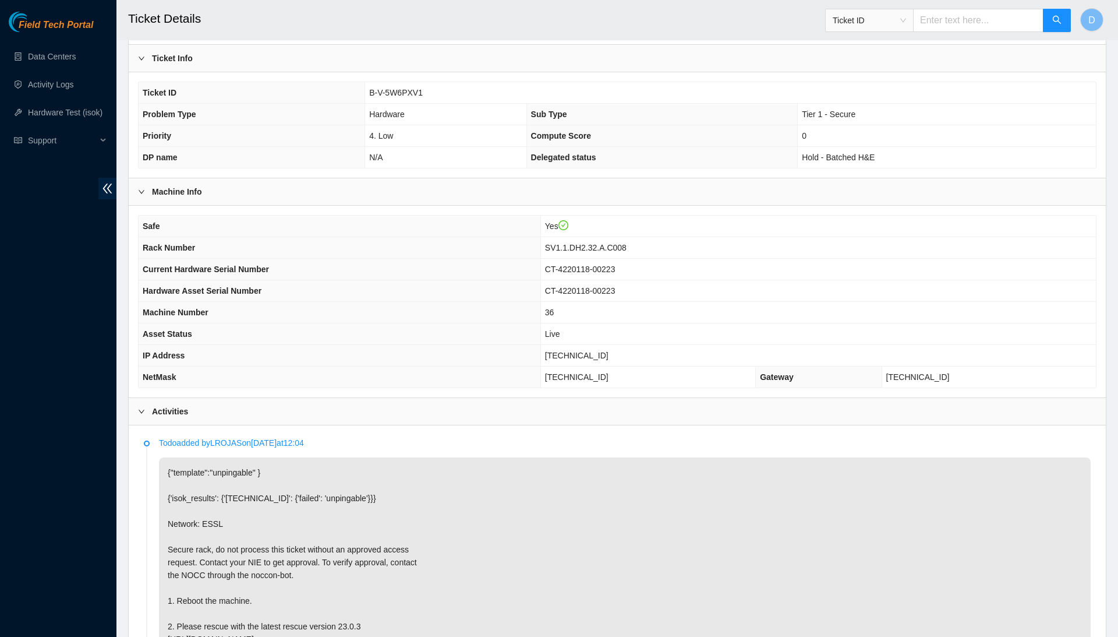
scroll to position [197, 0]
click at [273, 1] on h2 "Ticket Details" at bounding box center [511, 18] width 767 height 37
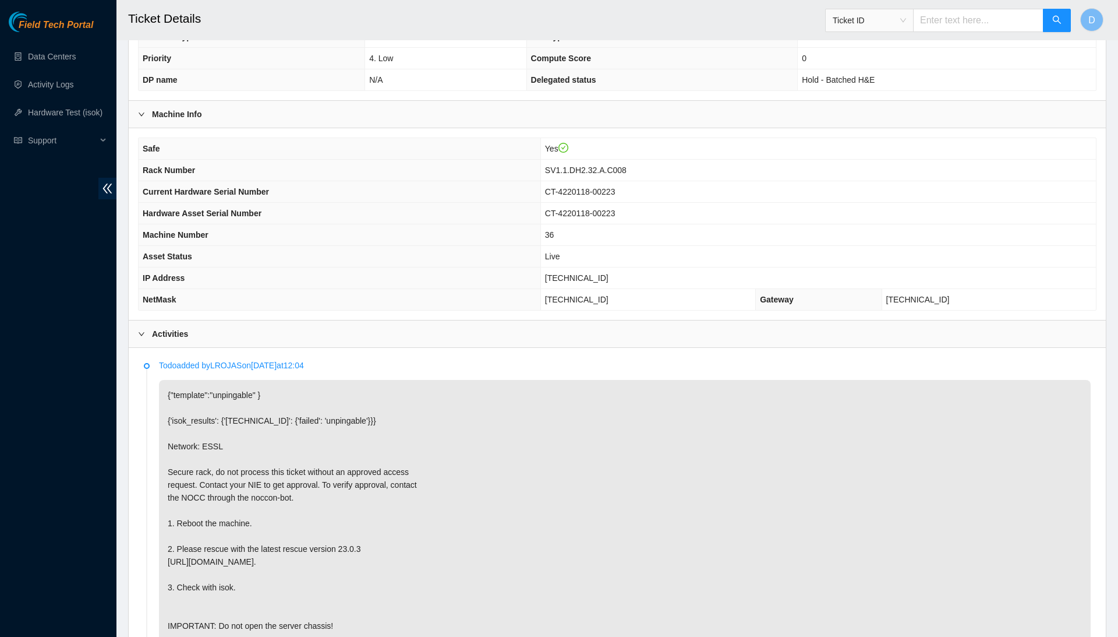
scroll to position [271, 0]
click at [605, 285] on span "23.67.78.39" at bounding box center [576, 280] width 63 height 9
copy span "23.67.78.39"
click at [630, 183] on td "SV1.1.DH2.32.A.C008" at bounding box center [819, 173] width 556 height 22
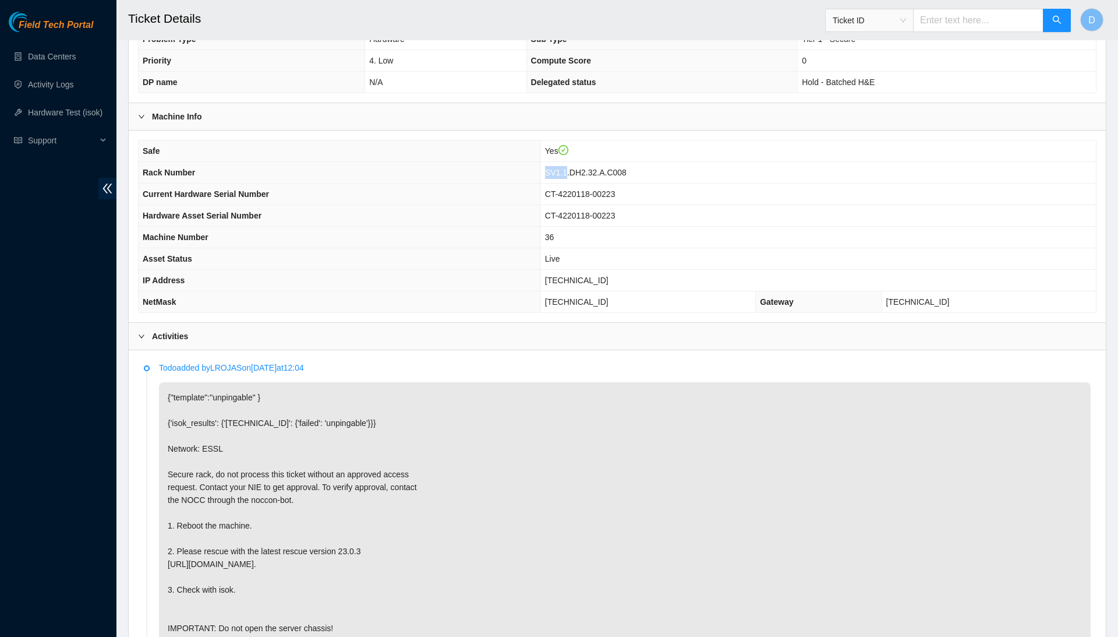
click at [630, 183] on td "SV1.1.DH2.32.A.C008" at bounding box center [819, 173] width 556 height 22
click at [627, 177] on span "SV1.1.DH2.32.A.C008" at bounding box center [586, 172] width 82 height 9
copy span "SV1.1.DH2.32.A.C008"
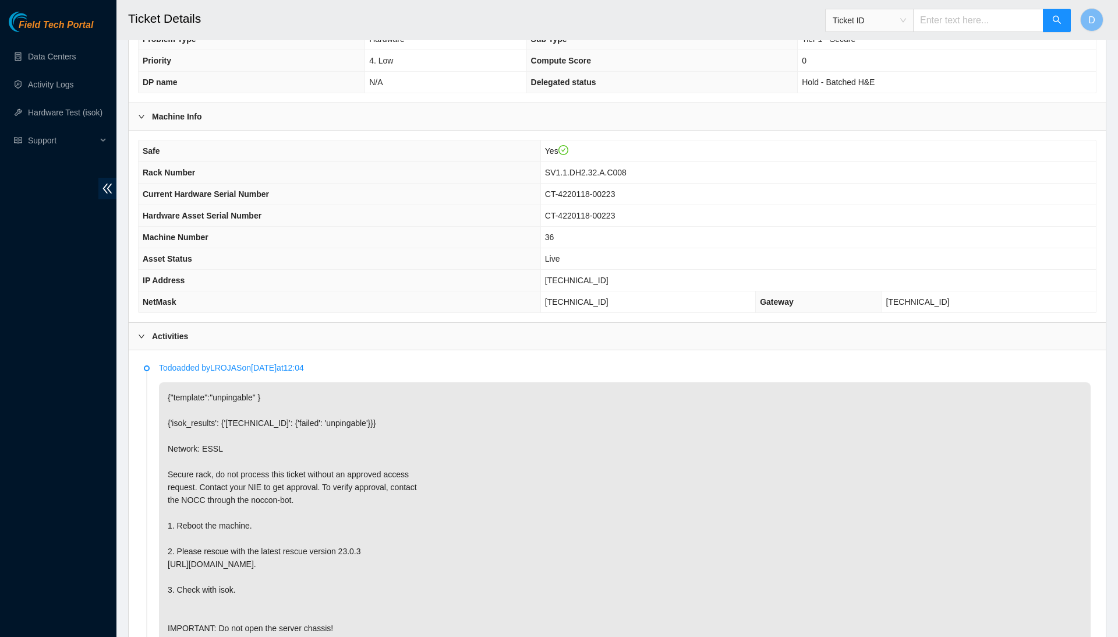
click at [593, 285] on span "[TECHNICAL_ID]" at bounding box center [576, 280] width 63 height 9
copy span "[TECHNICAL_ID]"
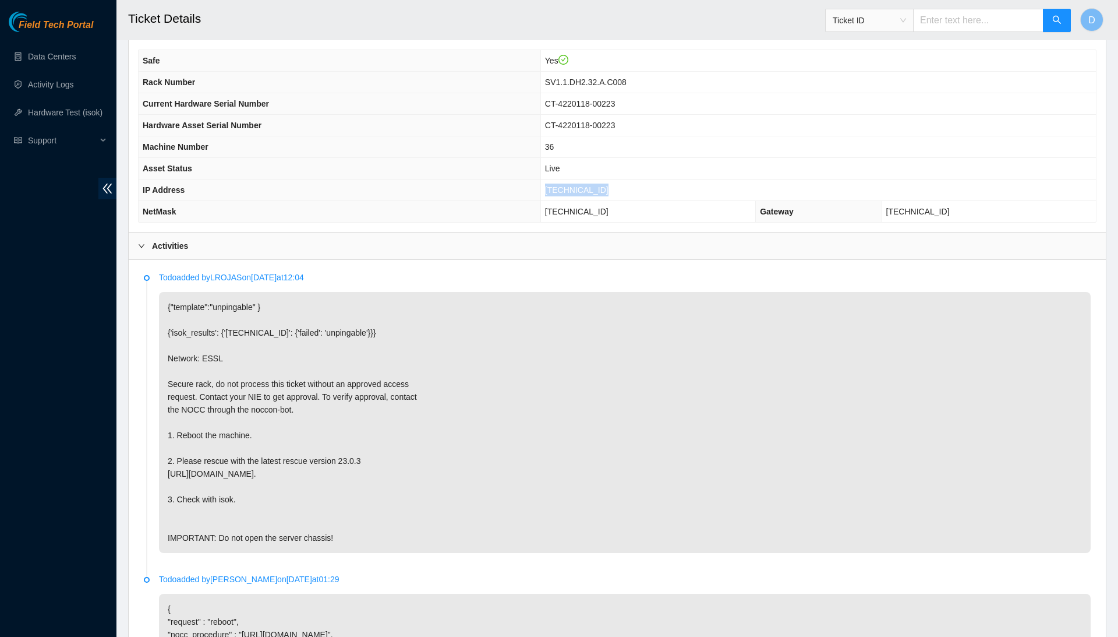
scroll to position [362, 0]
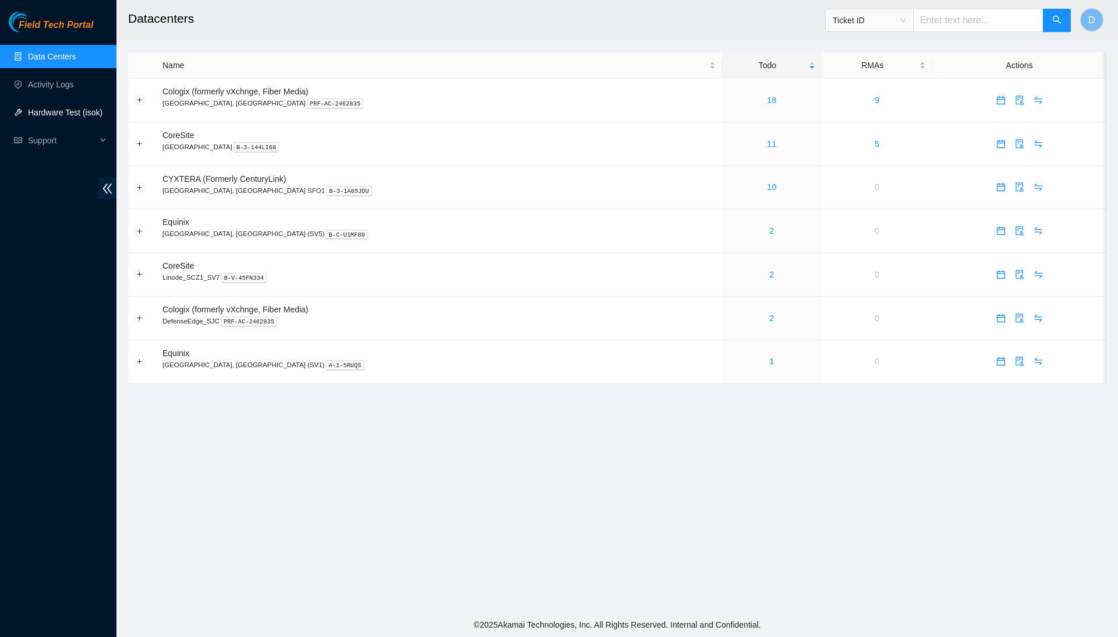
click at [64, 112] on link "Hardware Test (isok)" at bounding box center [65, 112] width 75 height 9
click at [59, 112] on link "Hardware Test (isok)" at bounding box center [65, 112] width 75 height 9
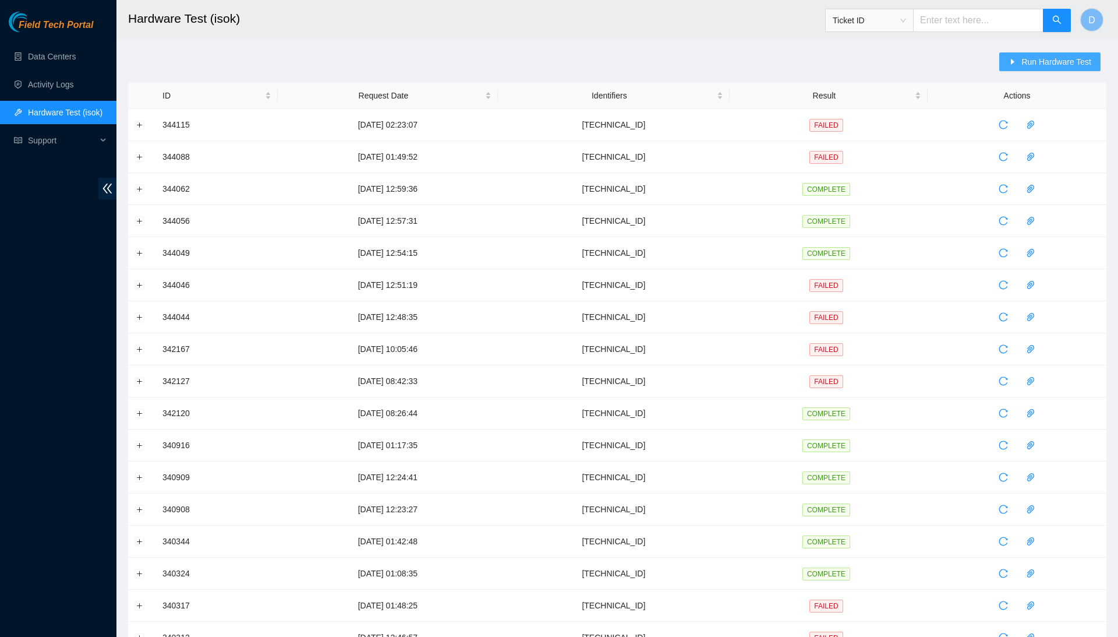
click at [1092, 59] on button "Run Hardware Test" at bounding box center [1050, 61] width 101 height 19
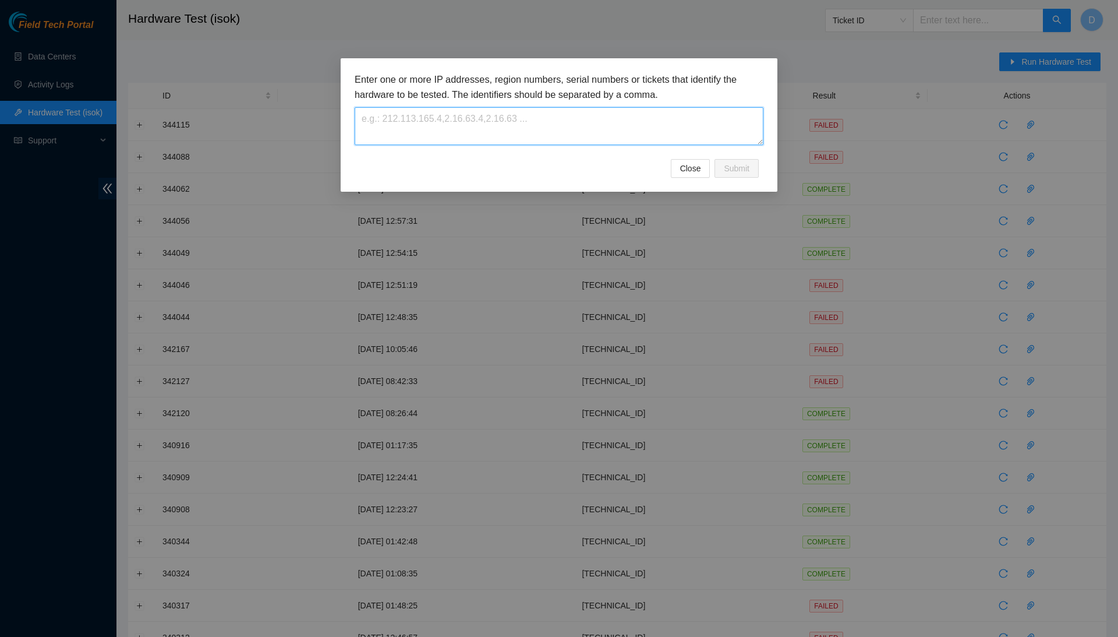
click at [552, 131] on textarea at bounding box center [559, 126] width 409 height 38
paste textarea "[TECHNICAL_ID]"
type textarea "[TECHNICAL_ID]"
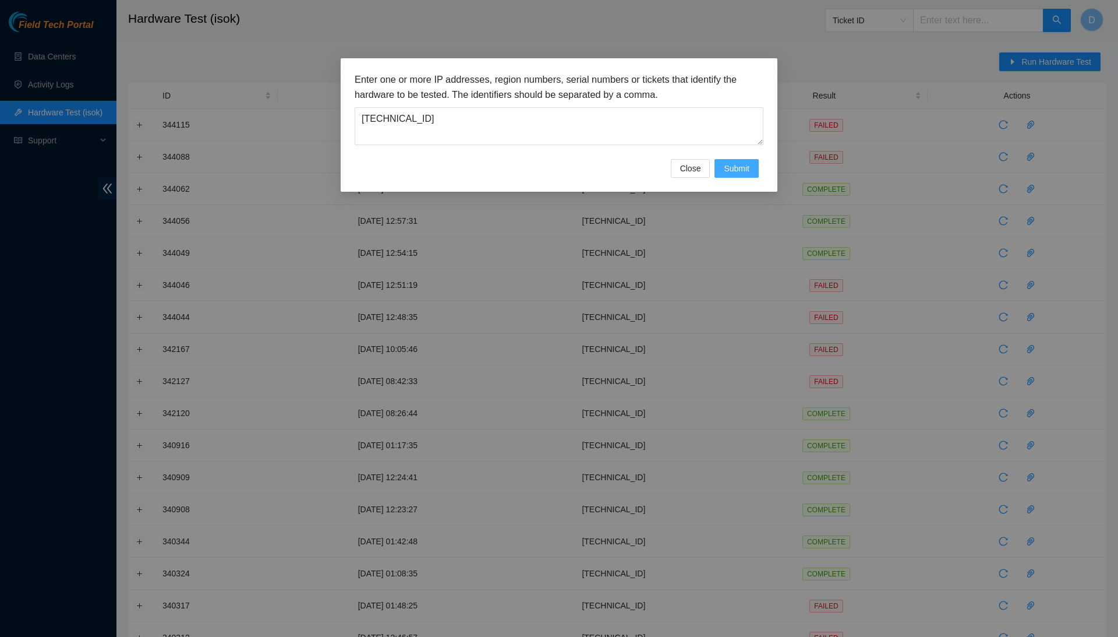
click at [727, 163] on span "Submit" at bounding box center [737, 168] width 26 height 13
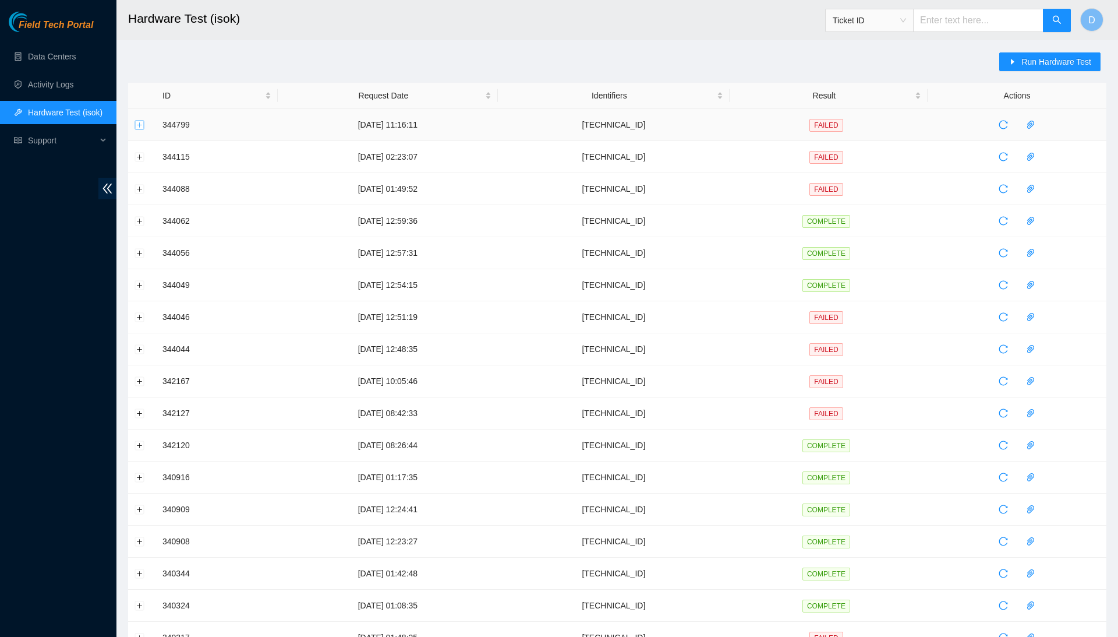
click at [137, 126] on button "Expand row" at bounding box center [139, 124] width 9 height 9
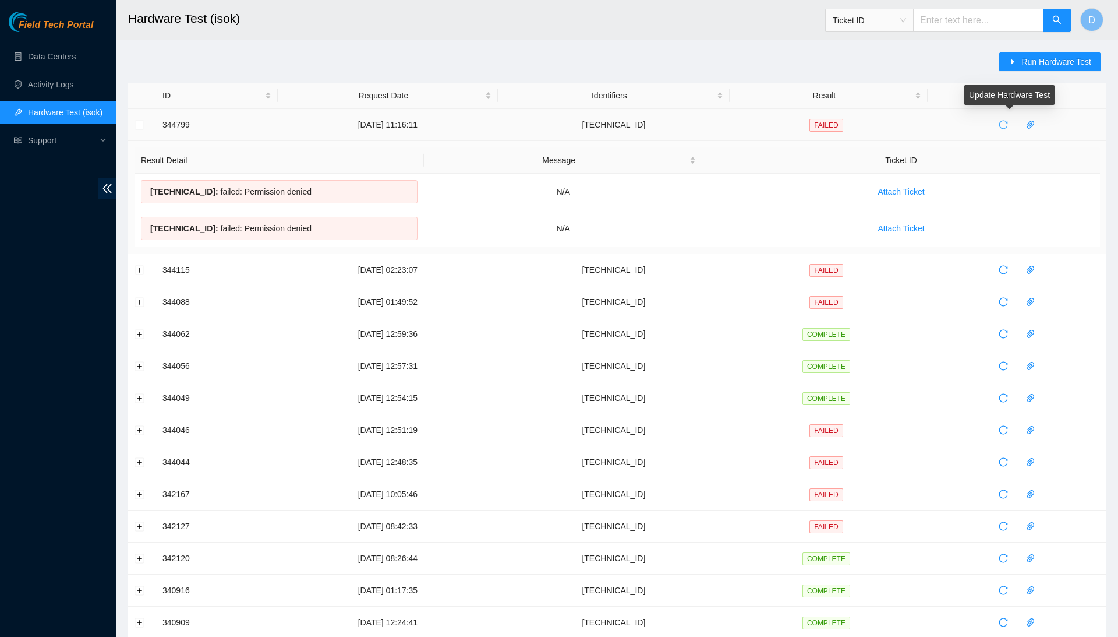
click at [1012, 126] on span "reload" at bounding box center [1003, 124] width 17 height 9
drag, startPoint x: 147, startPoint y: 185, endPoint x: 339, endPoint y: 231, distance: 196.9
click at [339, 231] on tbody "[TECHNICAL_ID] : failed: Permission denied N/A Attach Ticket [TECHNICAL_ID] : f…" at bounding box center [618, 210] width 966 height 73
copy tbody "[TECHNICAL_ID] : failed: Permission denied N/A Attach Ticket [TECHNICAL_ID] : f…"
click at [1066, 56] on span "Run Hardware Test" at bounding box center [1057, 61] width 70 height 13
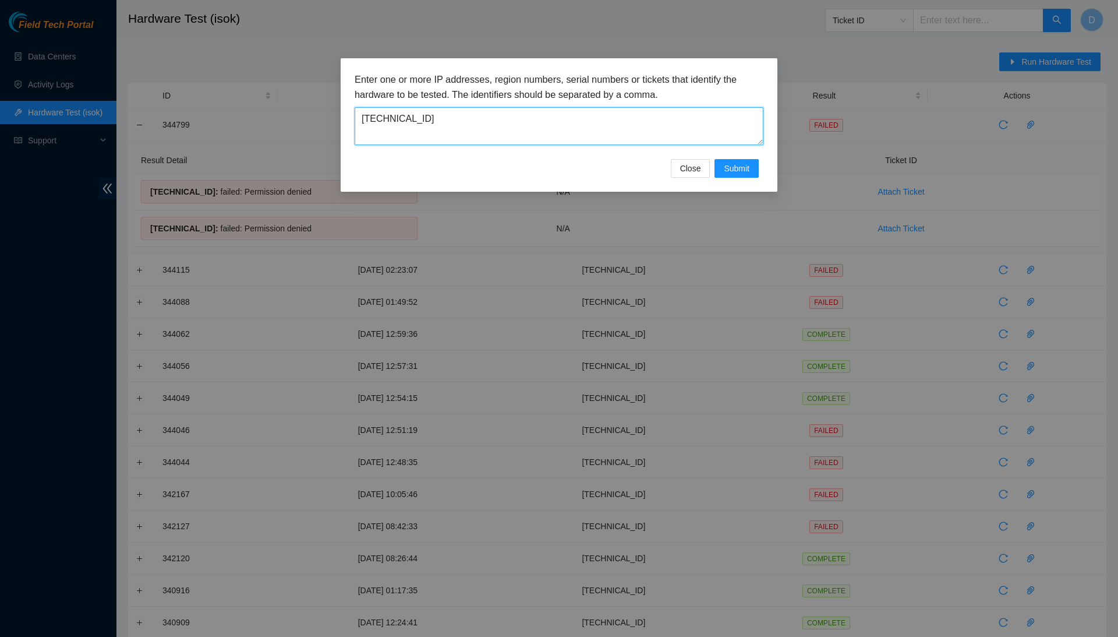
click at [551, 128] on textarea "[TECHNICAL_ID]" at bounding box center [559, 126] width 409 height 38
paste textarea "[TECHNICAL_ID]"
type textarea "[TECHNICAL_ID]"
click at [692, 168] on span "Close" at bounding box center [690, 168] width 21 height 13
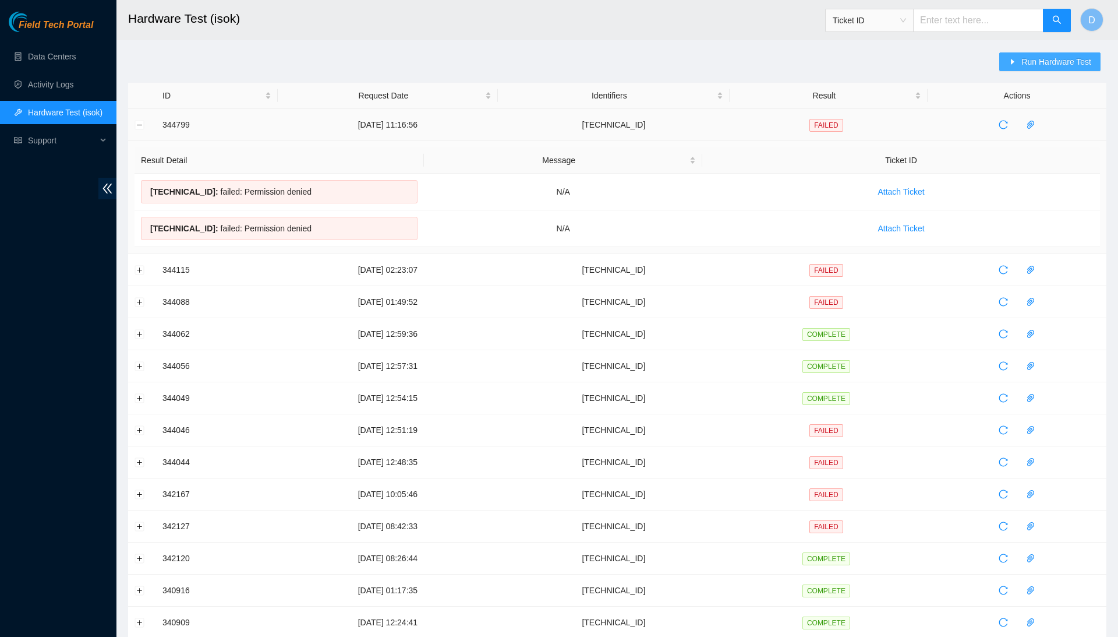
click at [1098, 59] on button "Run Hardware Test" at bounding box center [1050, 61] width 101 height 19
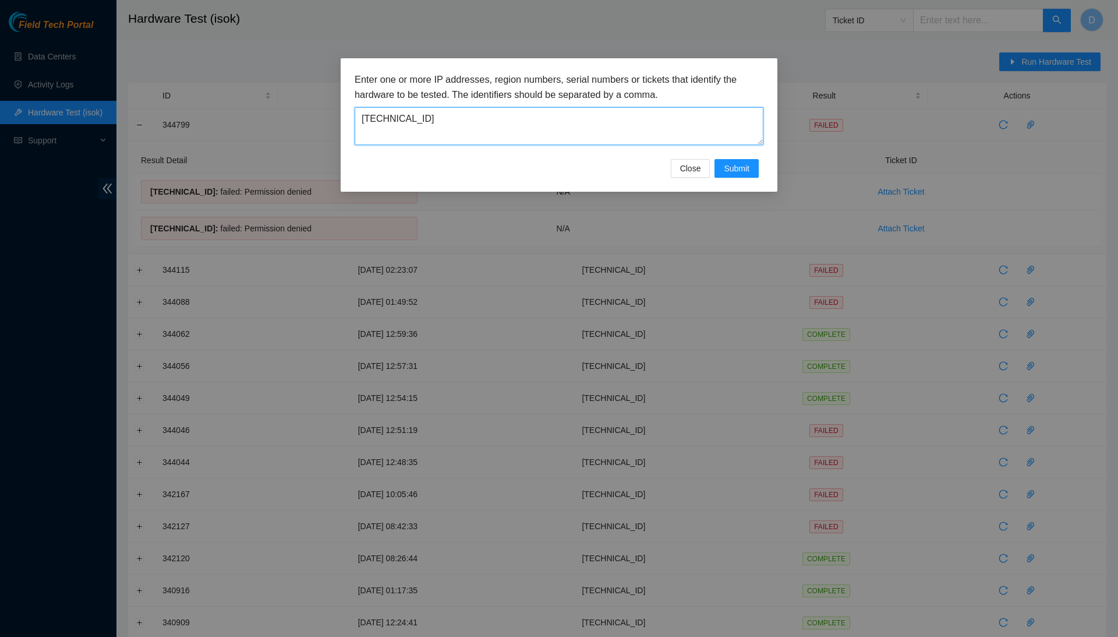
click at [681, 120] on textarea "[TECHNICAL_ID]" at bounding box center [559, 126] width 409 height 38
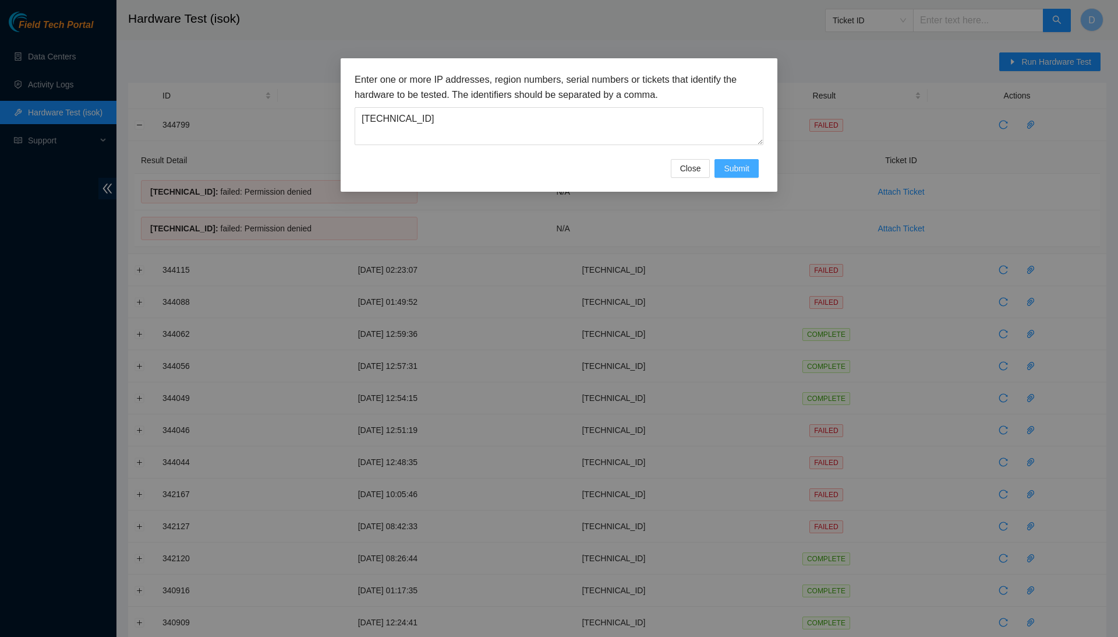
click at [732, 159] on button "Submit" at bounding box center [737, 168] width 44 height 19
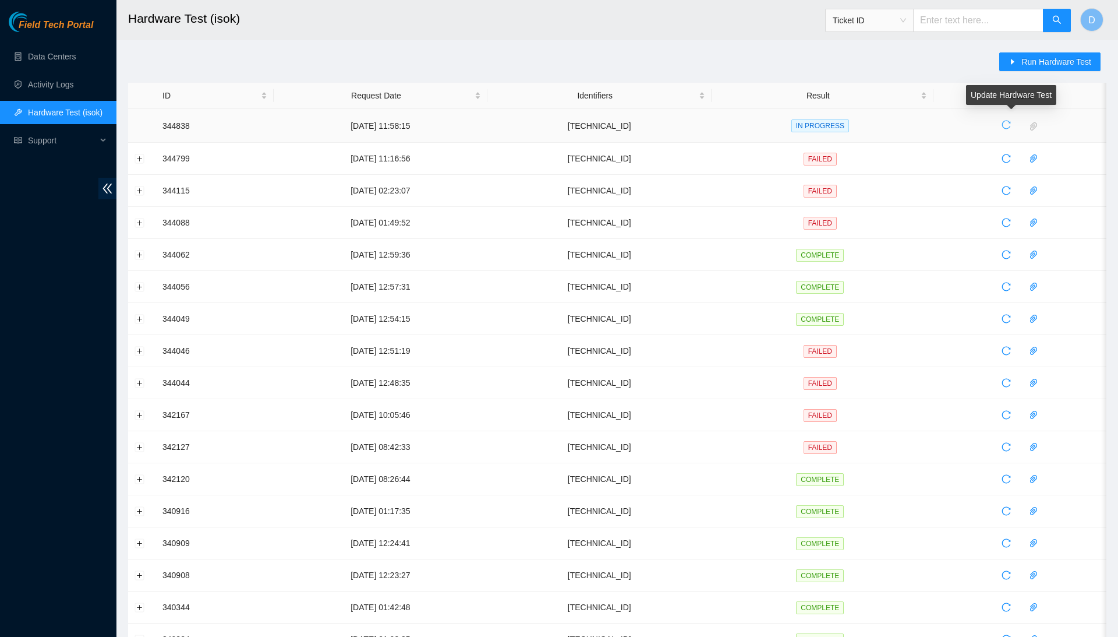
click at [1011, 129] on icon "reload" at bounding box center [1006, 124] width 9 height 9
